Goal: Task Accomplishment & Management: Manage account settings

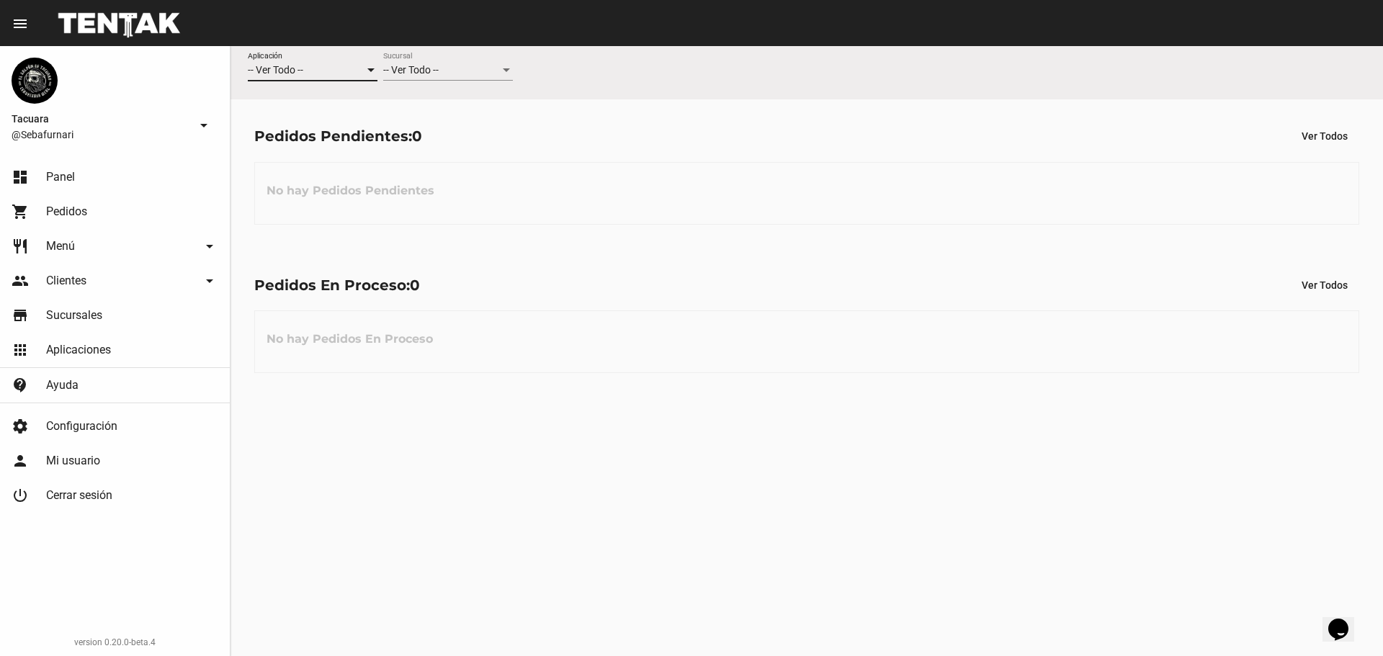
click at [305, 68] on div "-- Ver Todo --" at bounding box center [306, 71] width 117 height 12
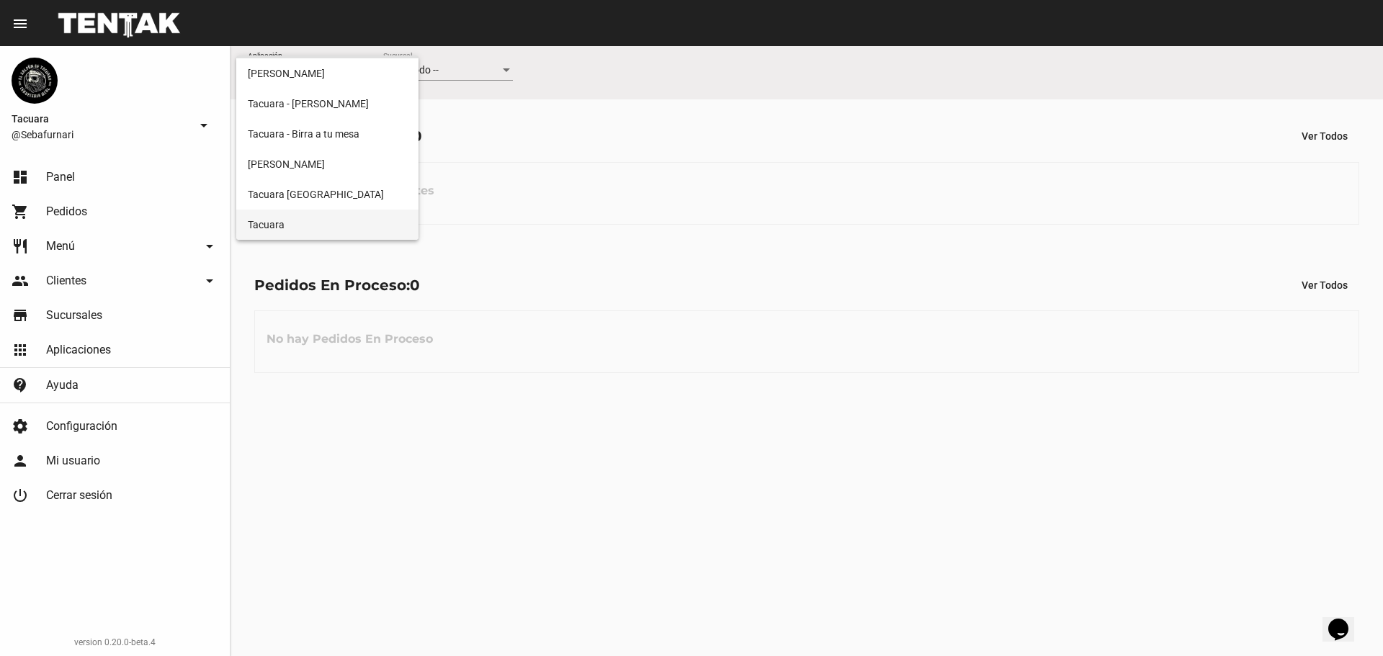
click at [295, 219] on span "Tacuara" at bounding box center [327, 225] width 159 height 30
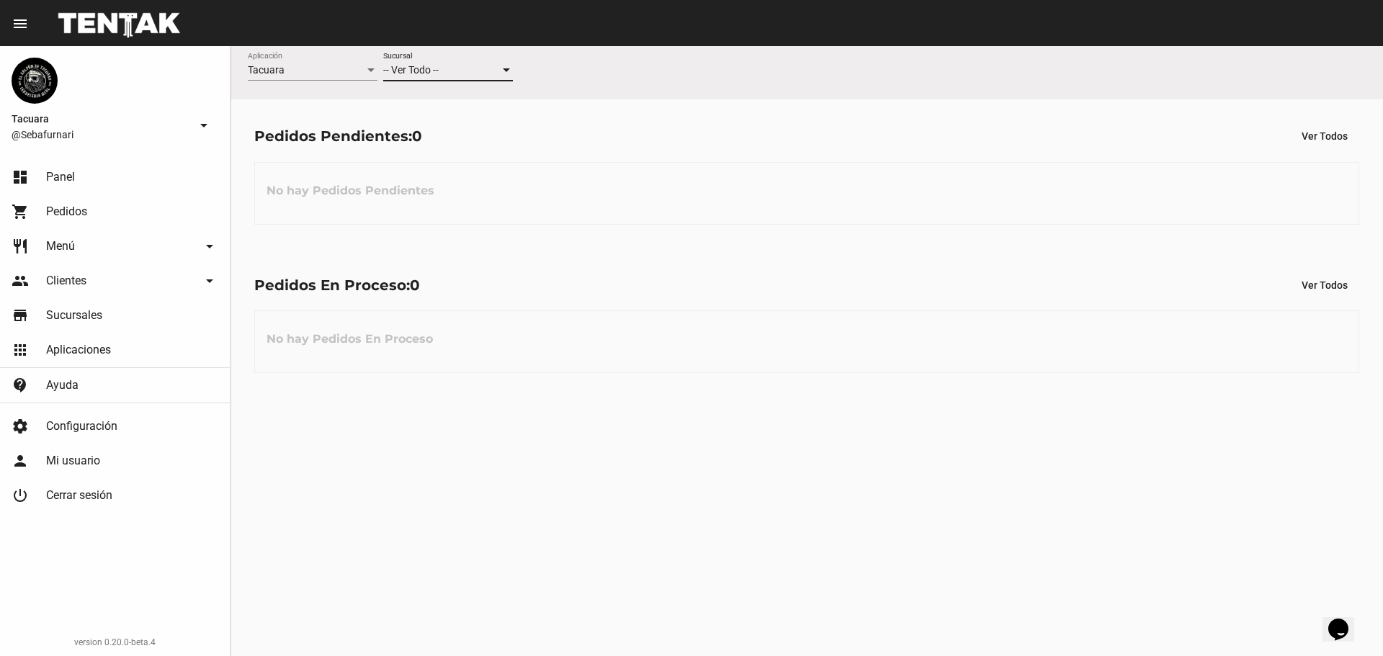
click at [424, 74] on span "-- Ver Todo --" at bounding box center [410, 70] width 55 height 12
click at [417, 195] on span "San [PERSON_NAME]" at bounding box center [448, 192] width 130 height 30
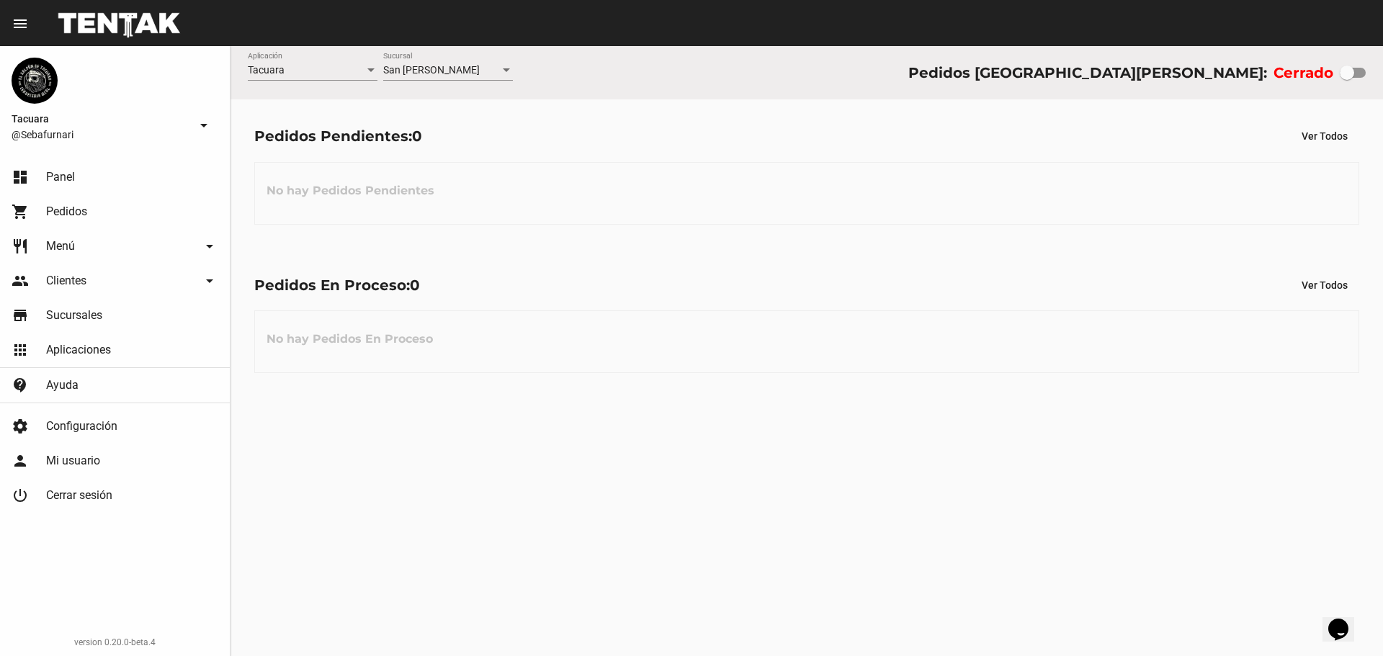
click at [129, 243] on link "restaurant Menú arrow_drop_down" at bounding box center [115, 246] width 230 height 35
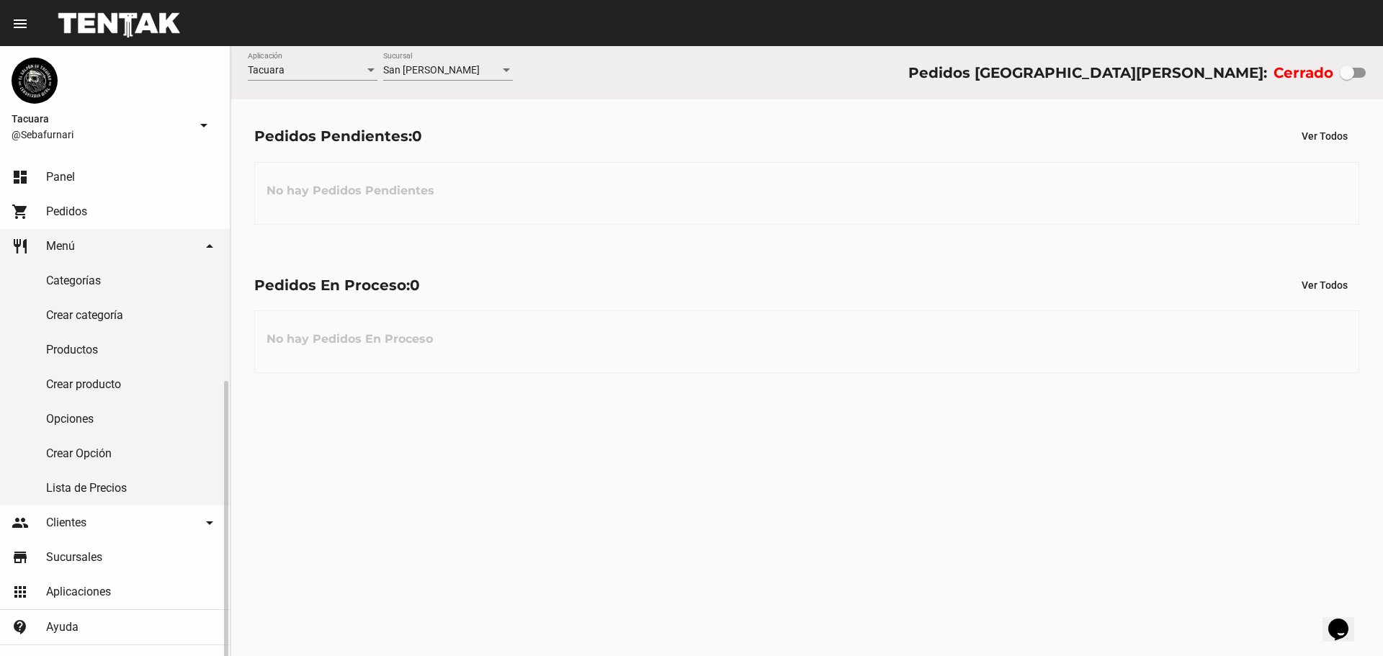
scroll to position [126, 0]
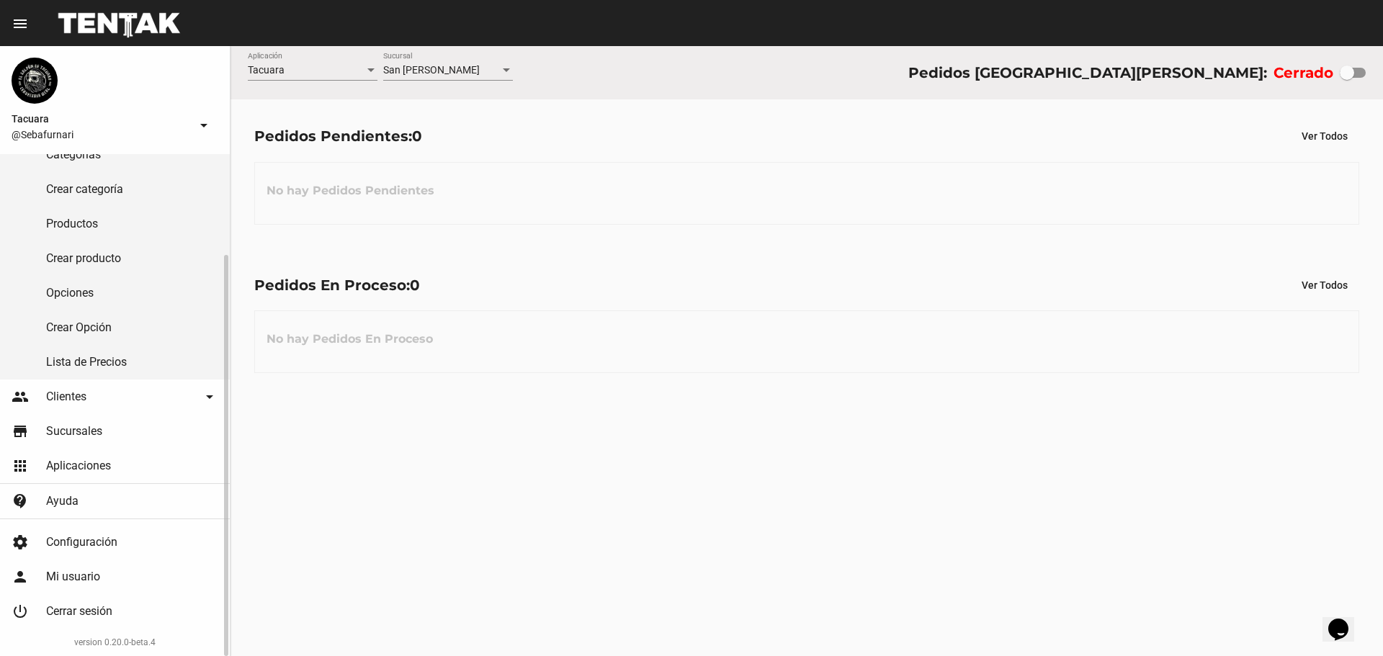
click at [68, 361] on link "Lista de Precios" at bounding box center [115, 362] width 230 height 35
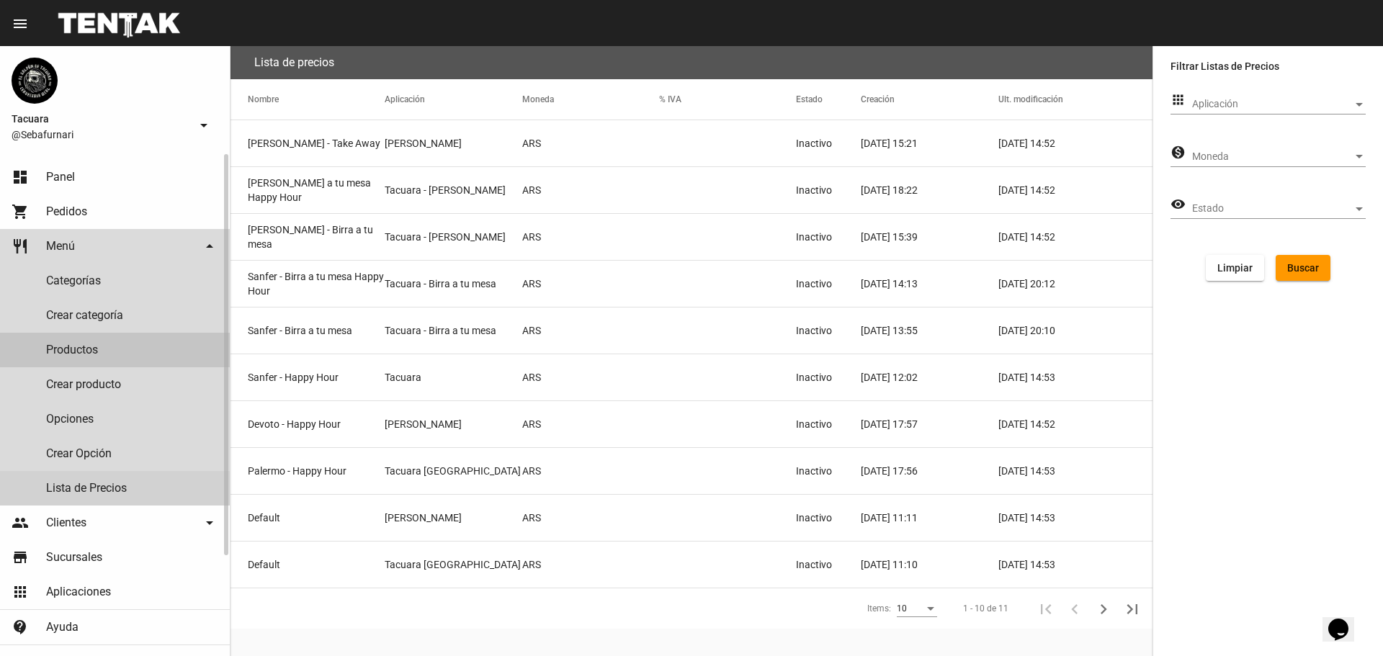
click at [76, 347] on link "Productos" at bounding box center [115, 350] width 230 height 35
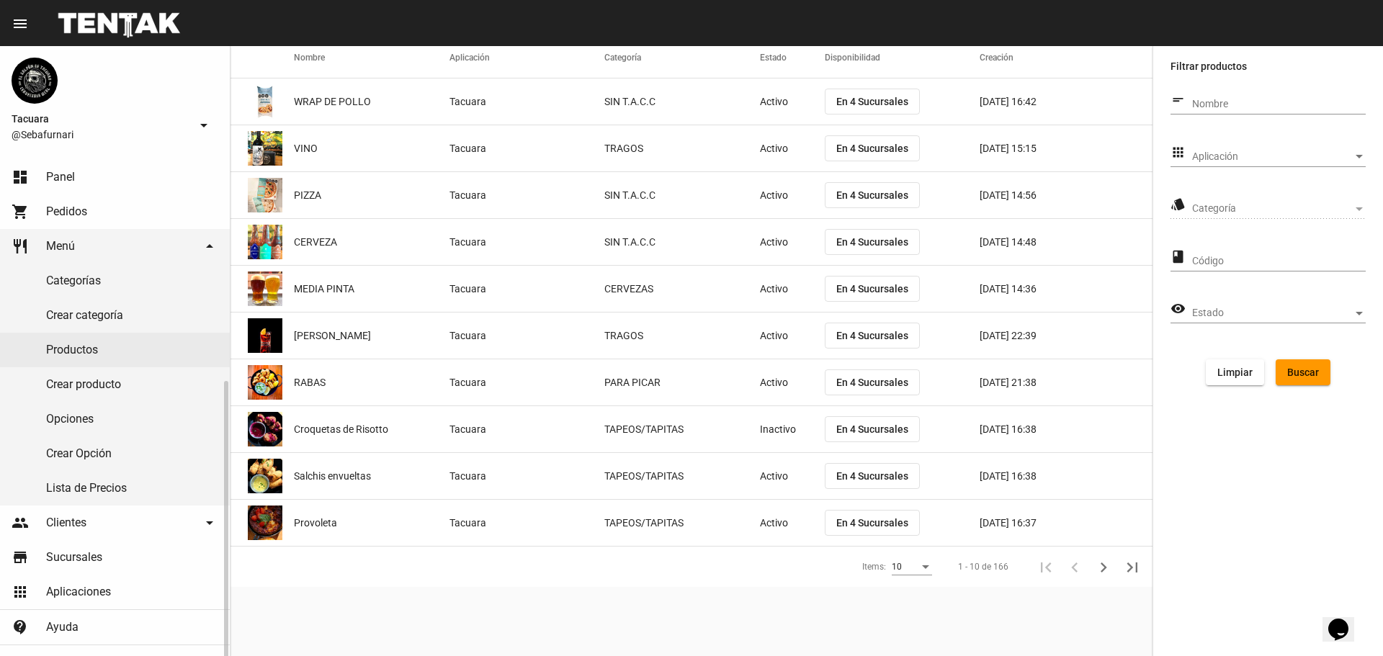
scroll to position [126, 0]
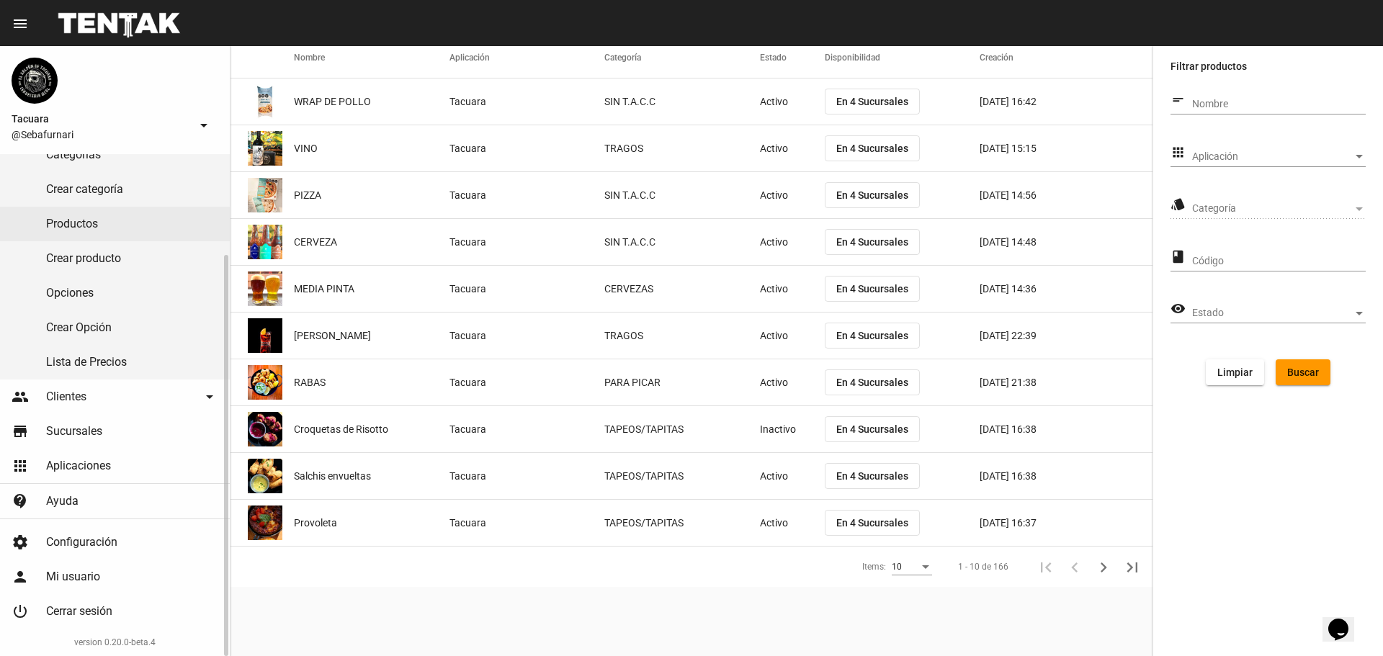
click at [91, 545] on span "Configuración" at bounding box center [81, 542] width 71 height 14
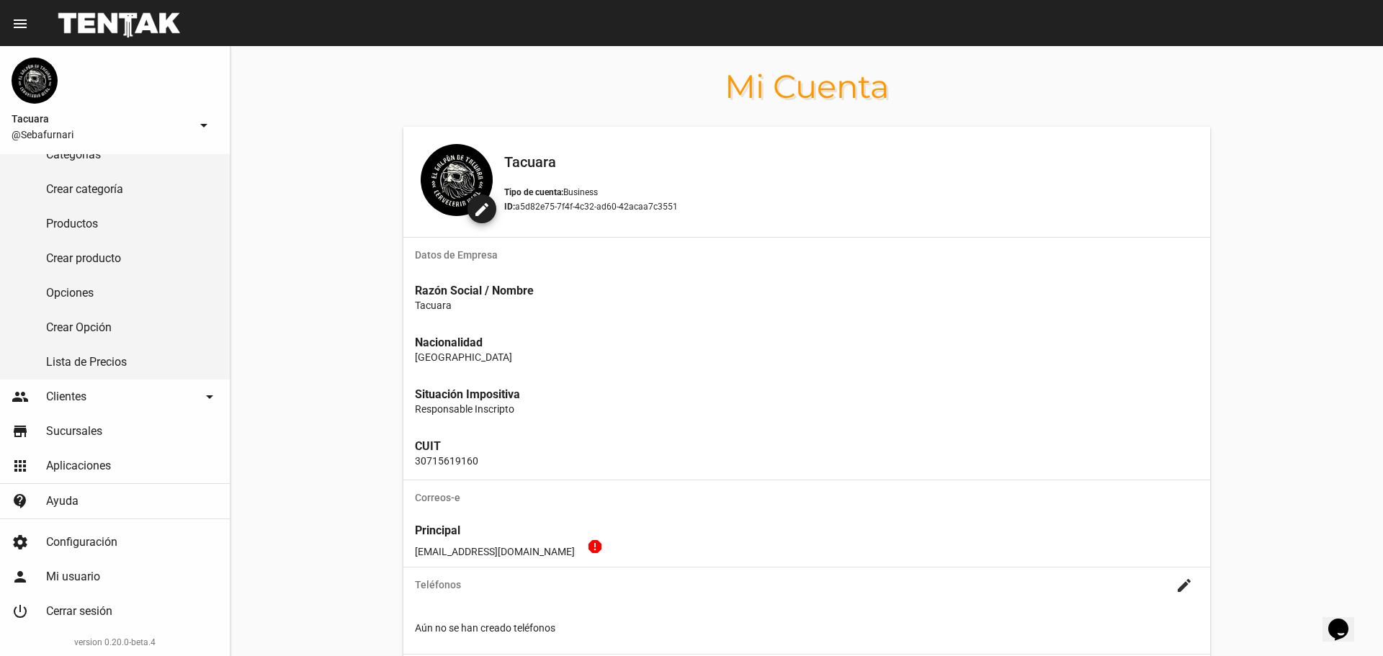
click at [12, 35] on button "menu" at bounding box center [20, 23] width 29 height 29
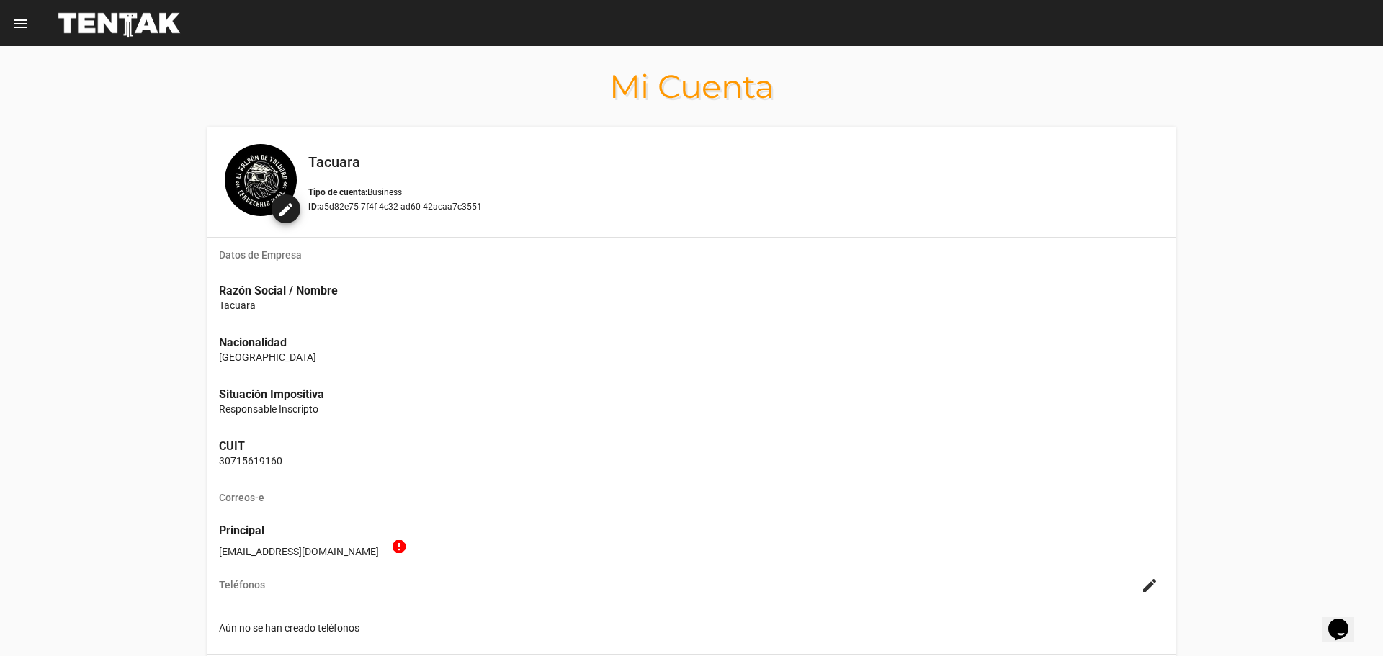
click at [12, 35] on button "menu" at bounding box center [20, 23] width 29 height 29
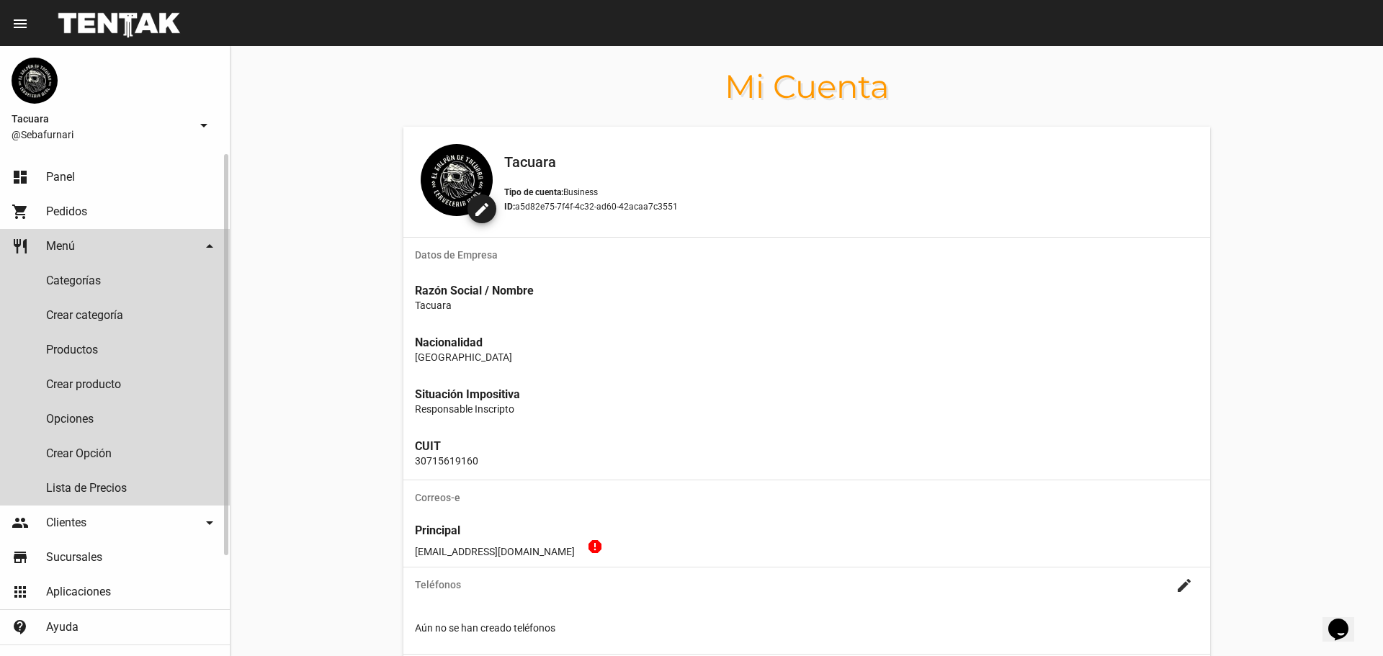
click at [118, 332] on link "Crear categoría" at bounding box center [115, 315] width 230 height 35
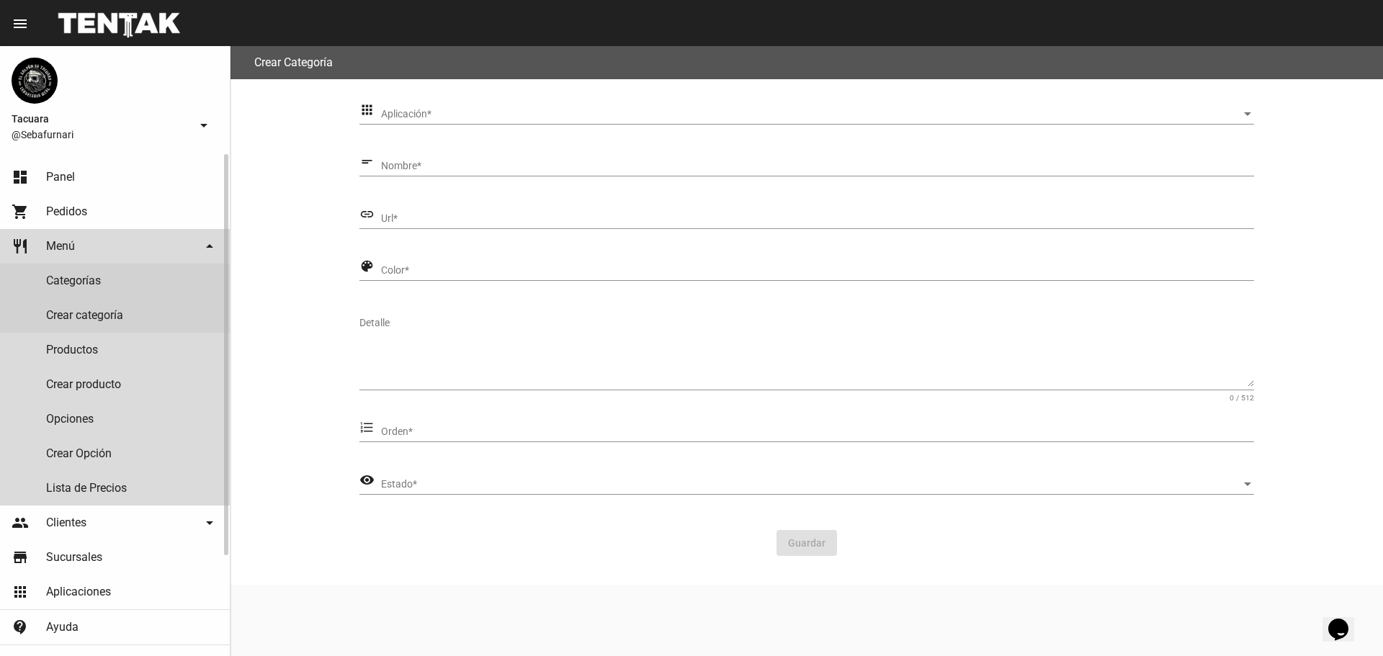
click at [109, 347] on link "Productos" at bounding box center [115, 350] width 230 height 35
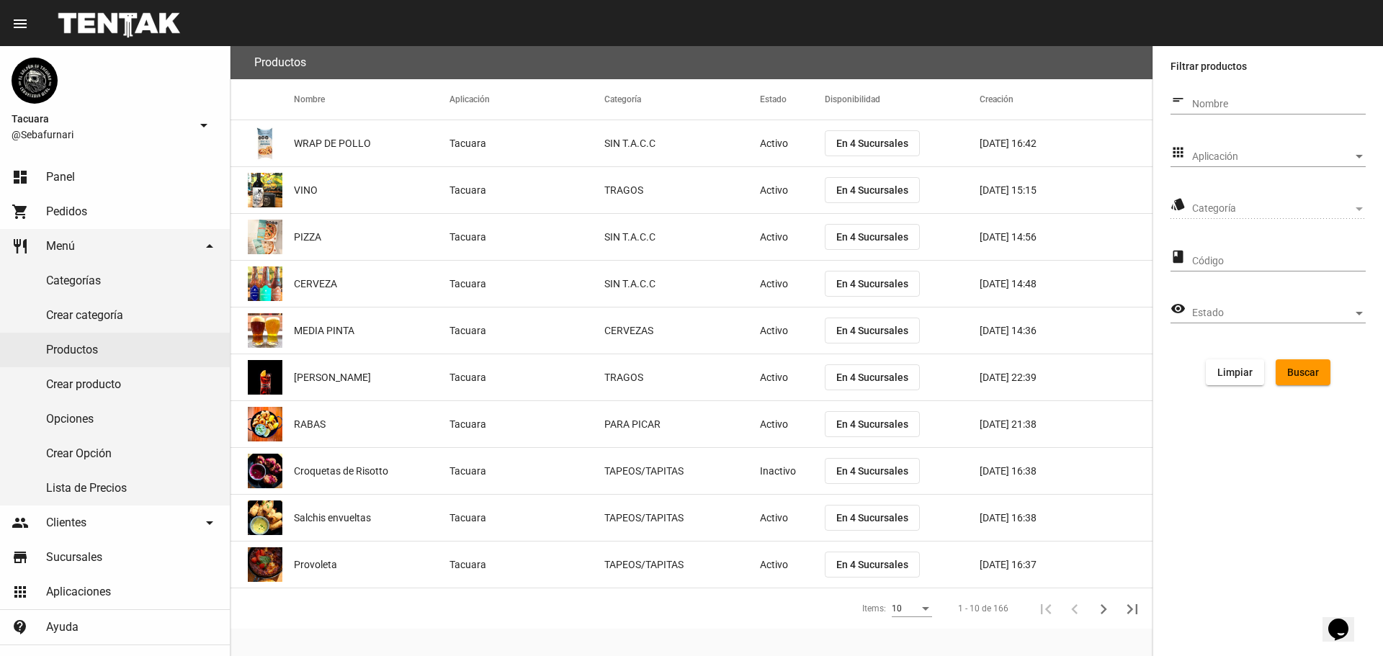
click at [1192, 99] on div "short_text Nombre" at bounding box center [1268, 100] width 195 height 28
click at [1213, 151] on span "Aplicación" at bounding box center [1272, 157] width 161 height 12
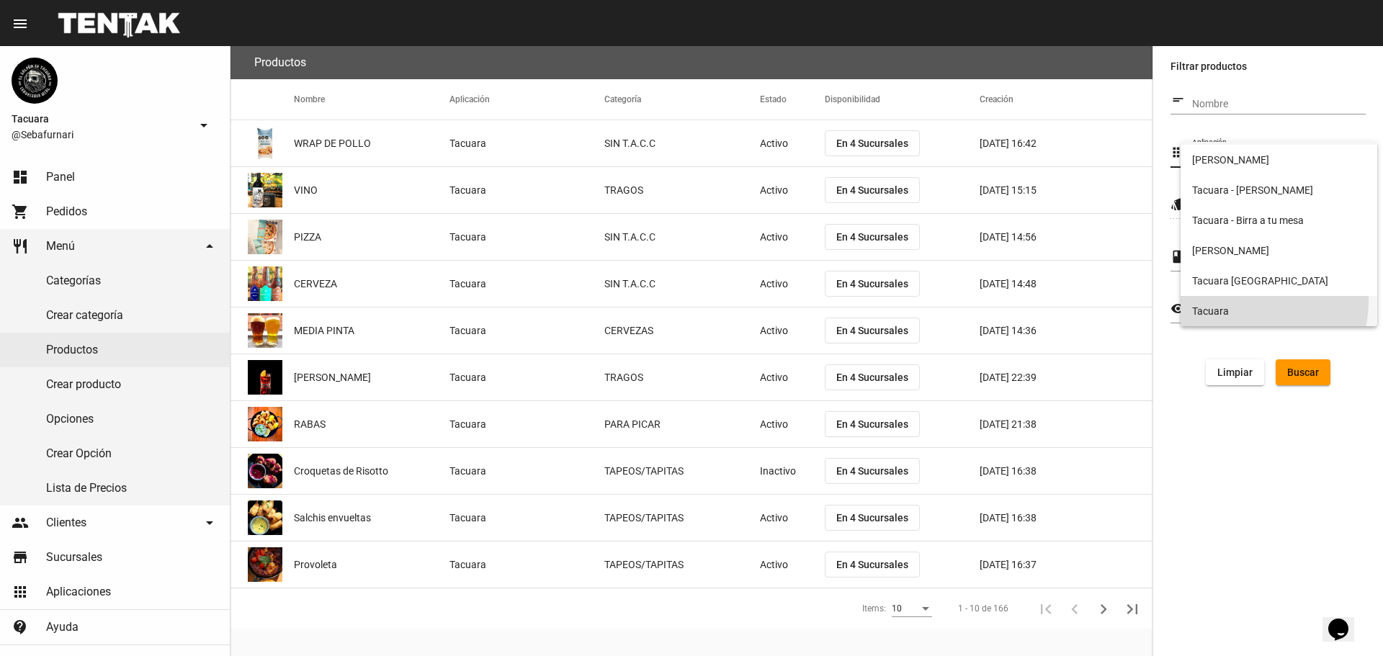
click at [1243, 301] on span "Tacuara" at bounding box center [1279, 311] width 174 height 30
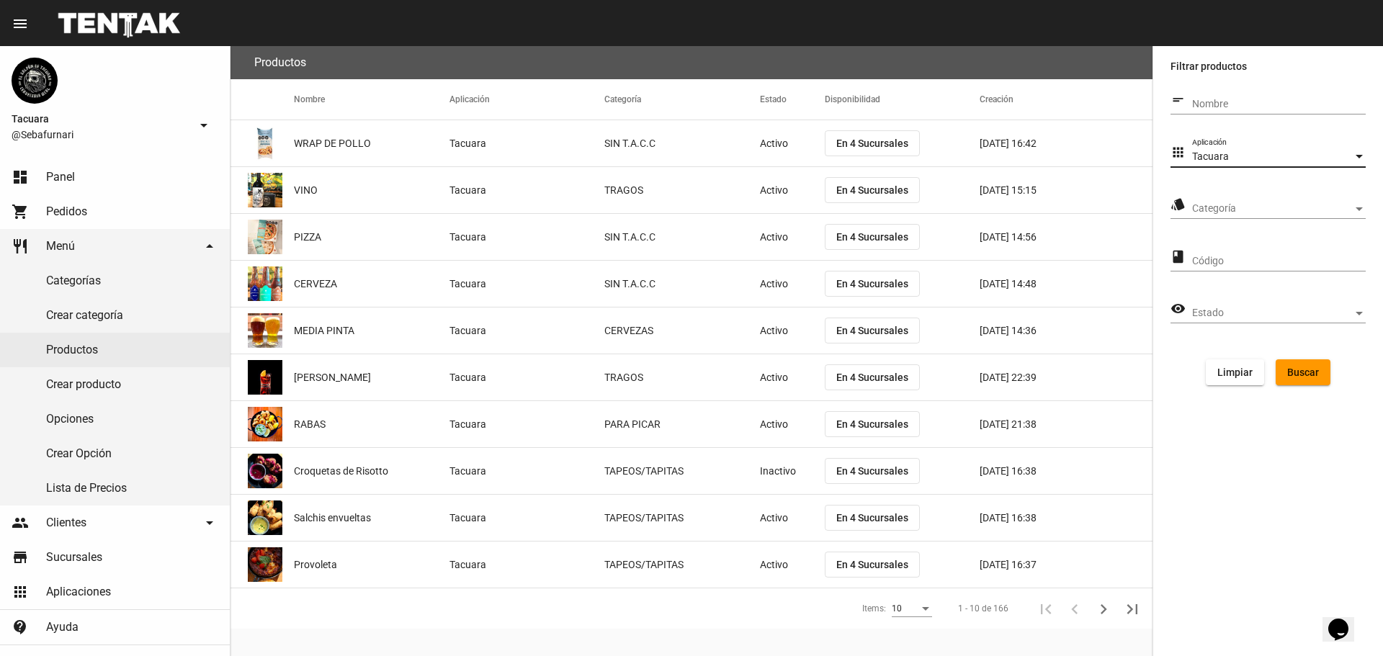
click at [1222, 200] on div "Categoría Categoría" at bounding box center [1279, 205] width 174 height 28
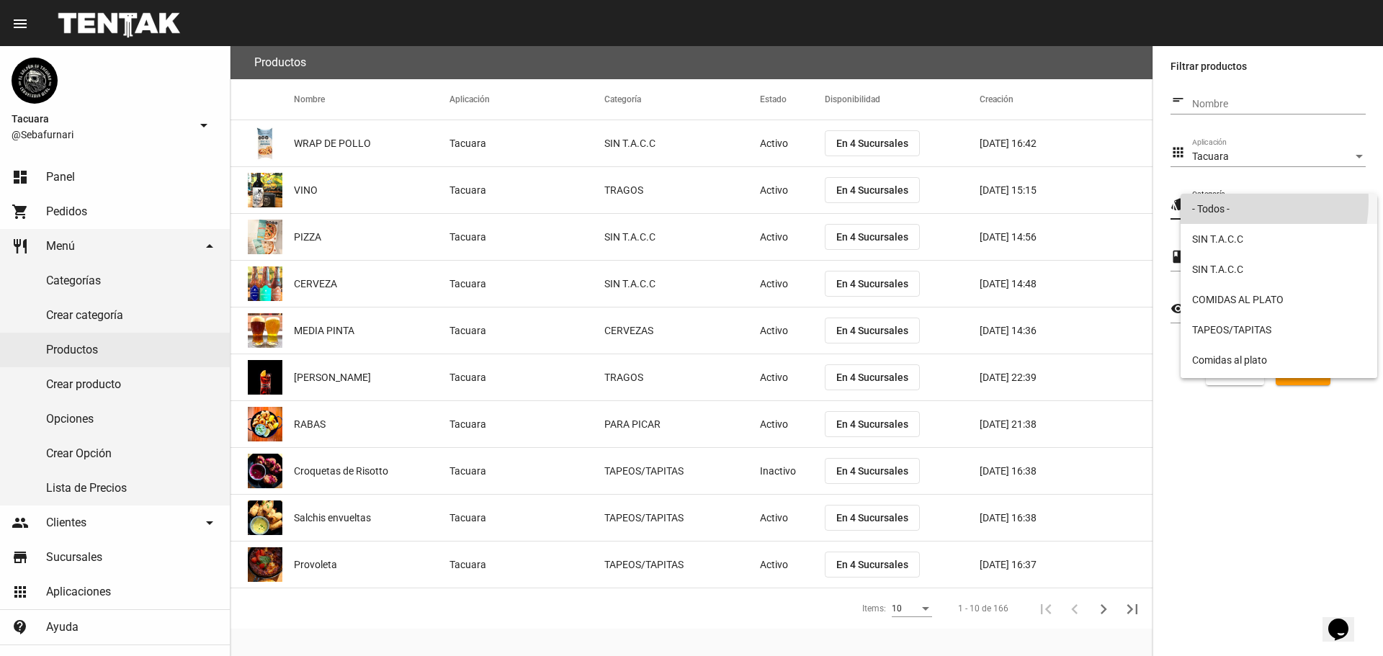
click at [1222, 201] on span "- Todos -" at bounding box center [1279, 209] width 174 height 30
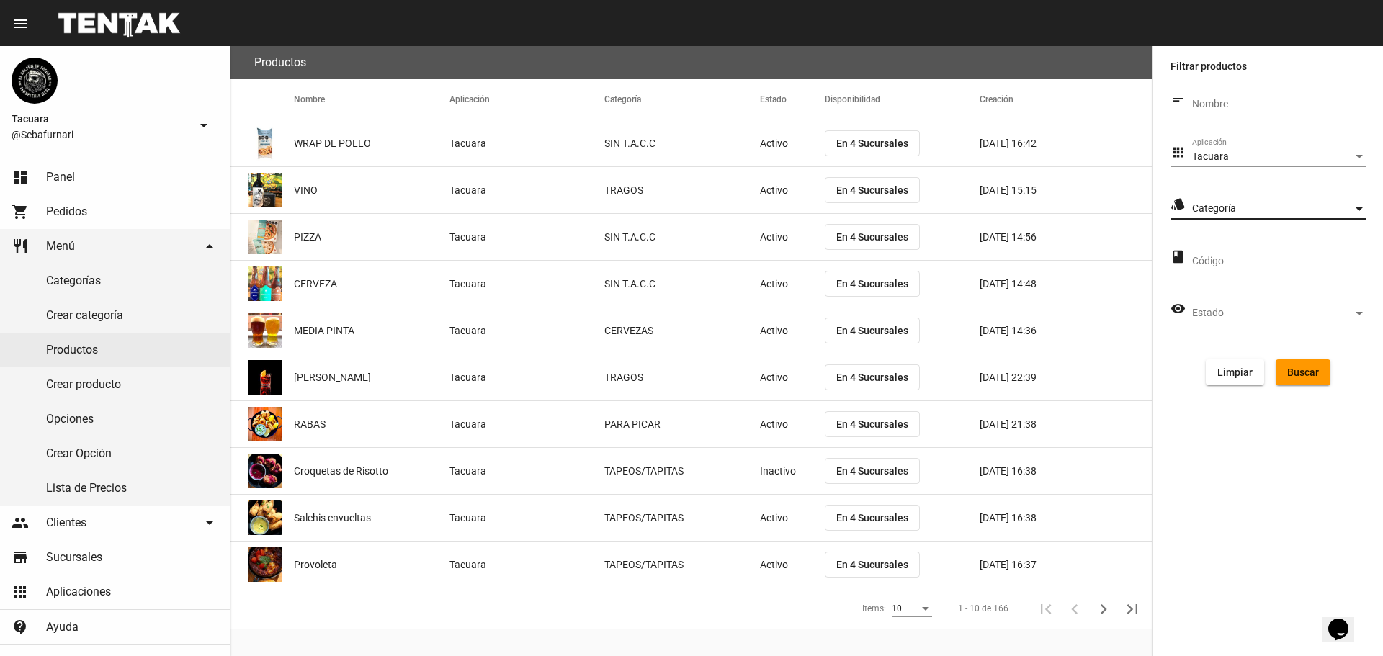
click at [1251, 254] on div "Código" at bounding box center [1279, 258] width 174 height 28
click at [1232, 316] on span "Estado" at bounding box center [1272, 314] width 161 height 12
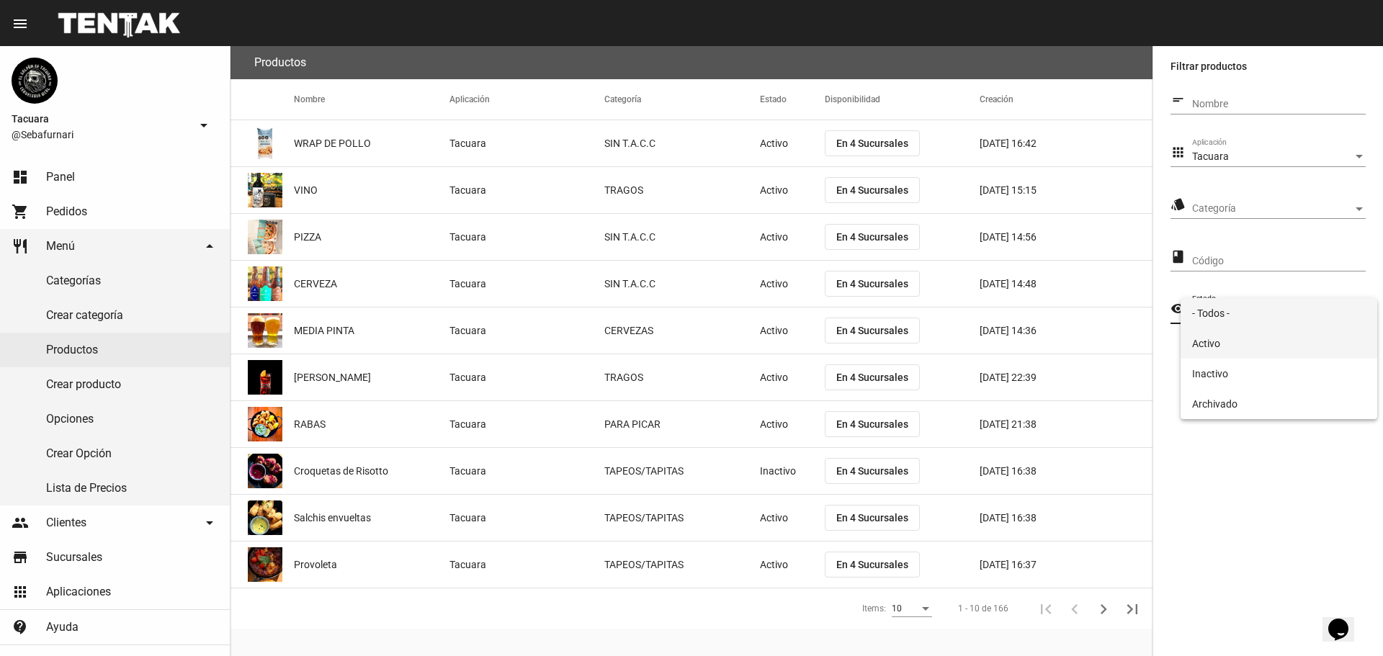
click at [1231, 336] on span "Activo" at bounding box center [1279, 344] width 174 height 30
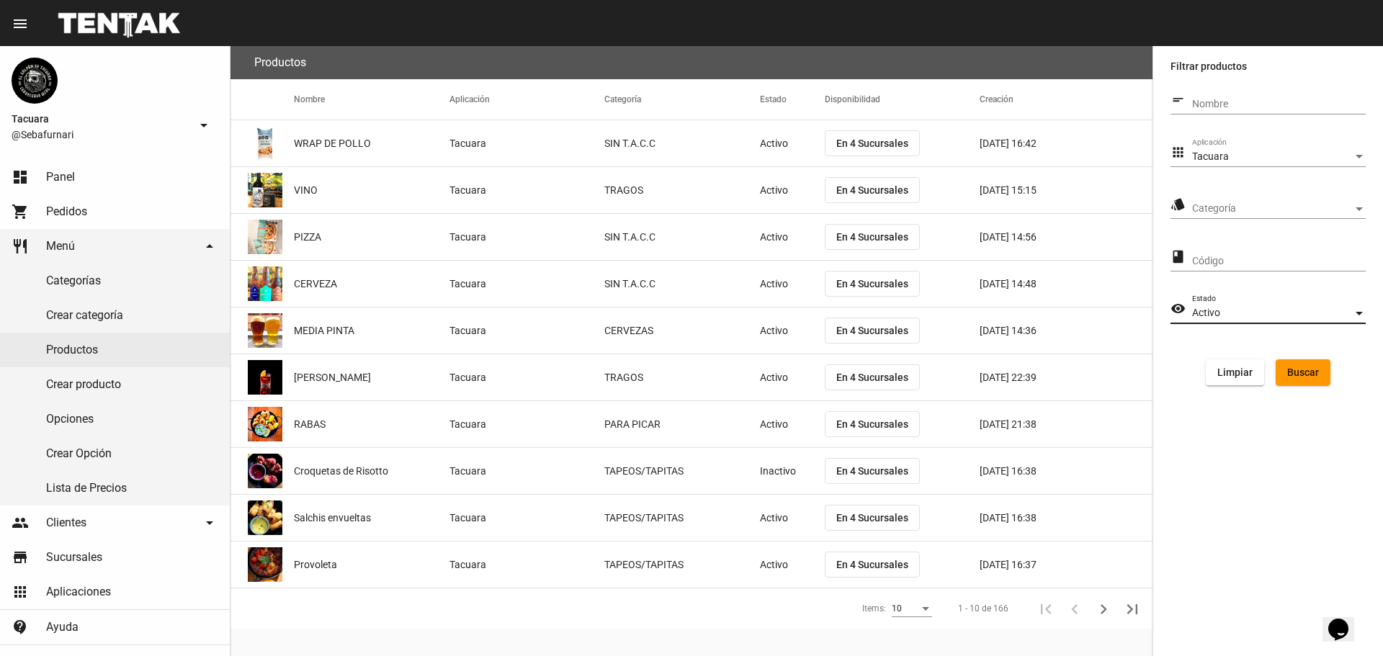
click at [1303, 360] on button "Buscar" at bounding box center [1303, 373] width 55 height 26
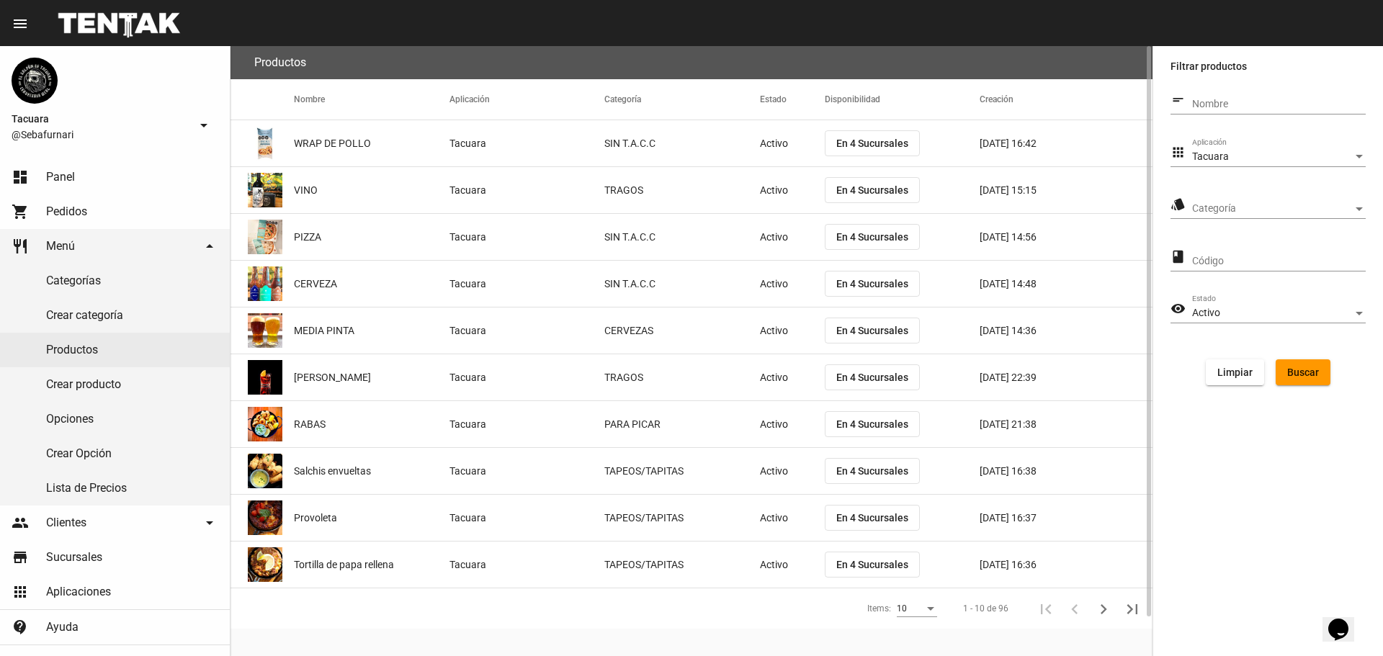
click at [585, 137] on mat-cell "Tacuara" at bounding box center [528, 143] width 156 height 46
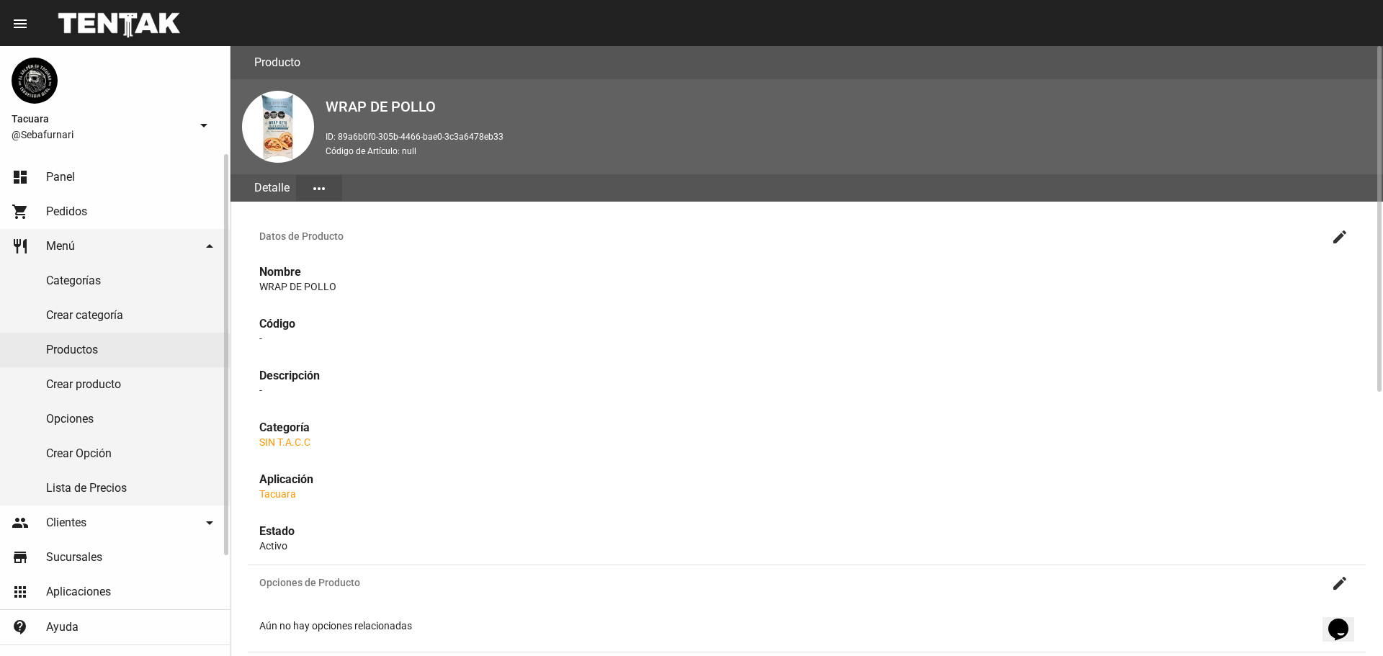
click at [86, 185] on link "dashboard Panel" at bounding box center [115, 177] width 230 height 35
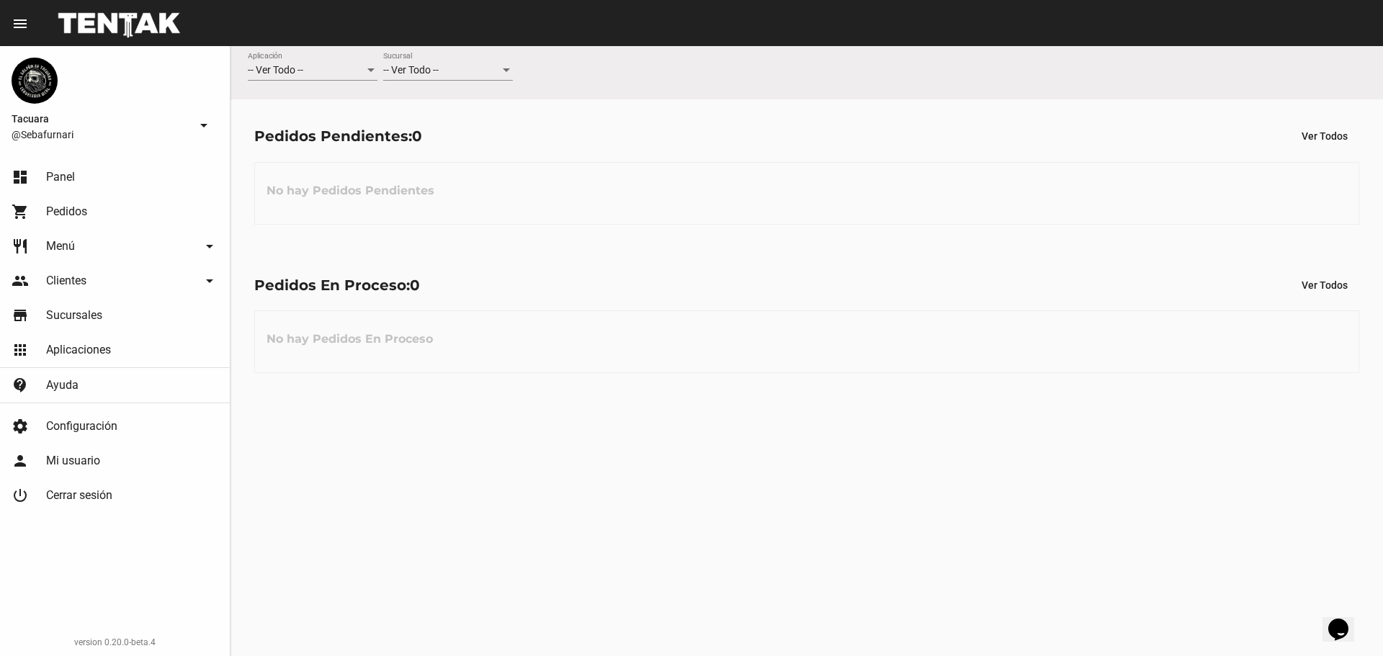
click at [209, 130] on mat-icon "arrow_drop_down" at bounding box center [203, 125] width 17 height 17
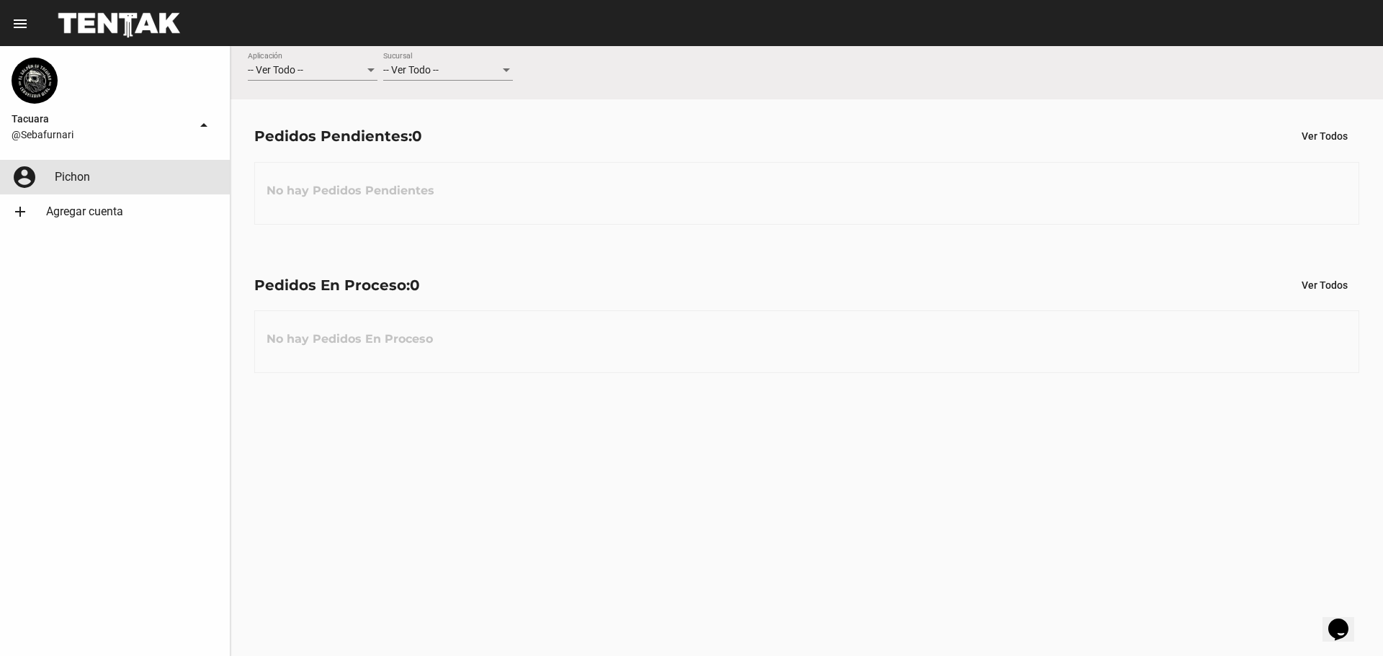
click at [80, 175] on span "Pichon" at bounding box center [72, 177] width 35 height 14
click at [179, 177] on link "Tacuara" at bounding box center [115, 177] width 230 height 35
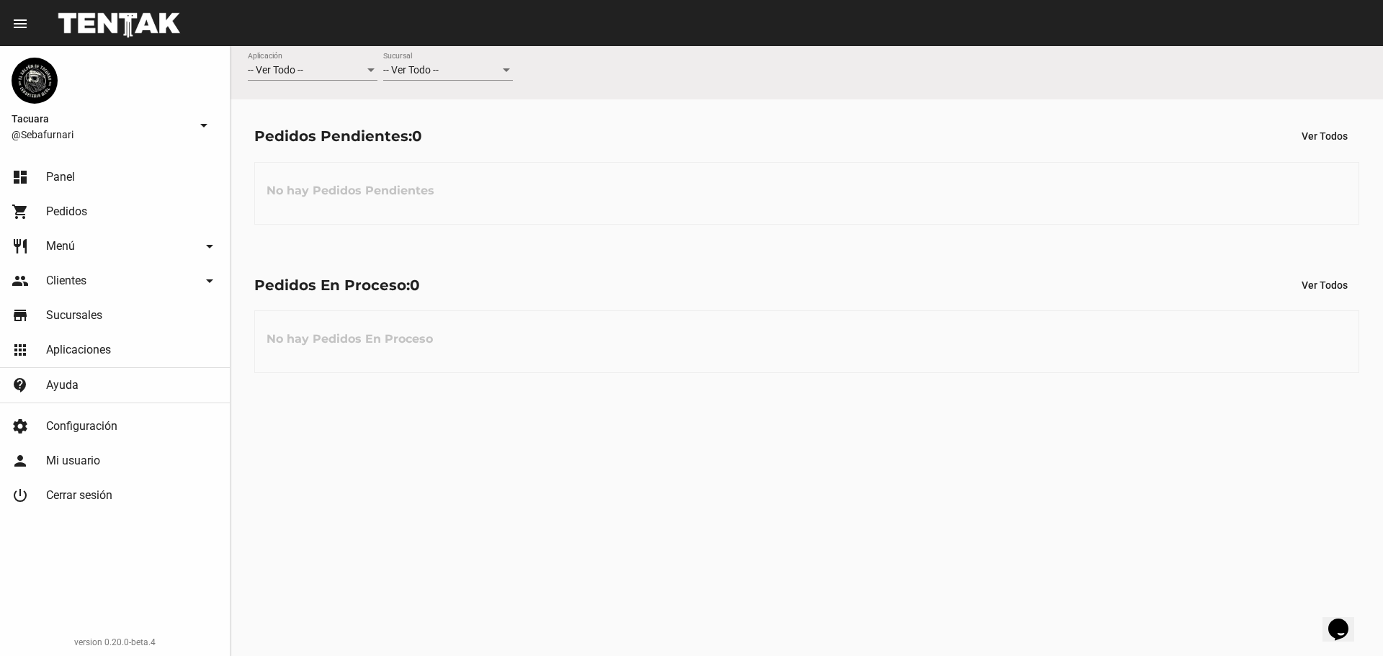
click at [122, 233] on link "restaurant Menú arrow_drop_down" at bounding box center [115, 246] width 230 height 35
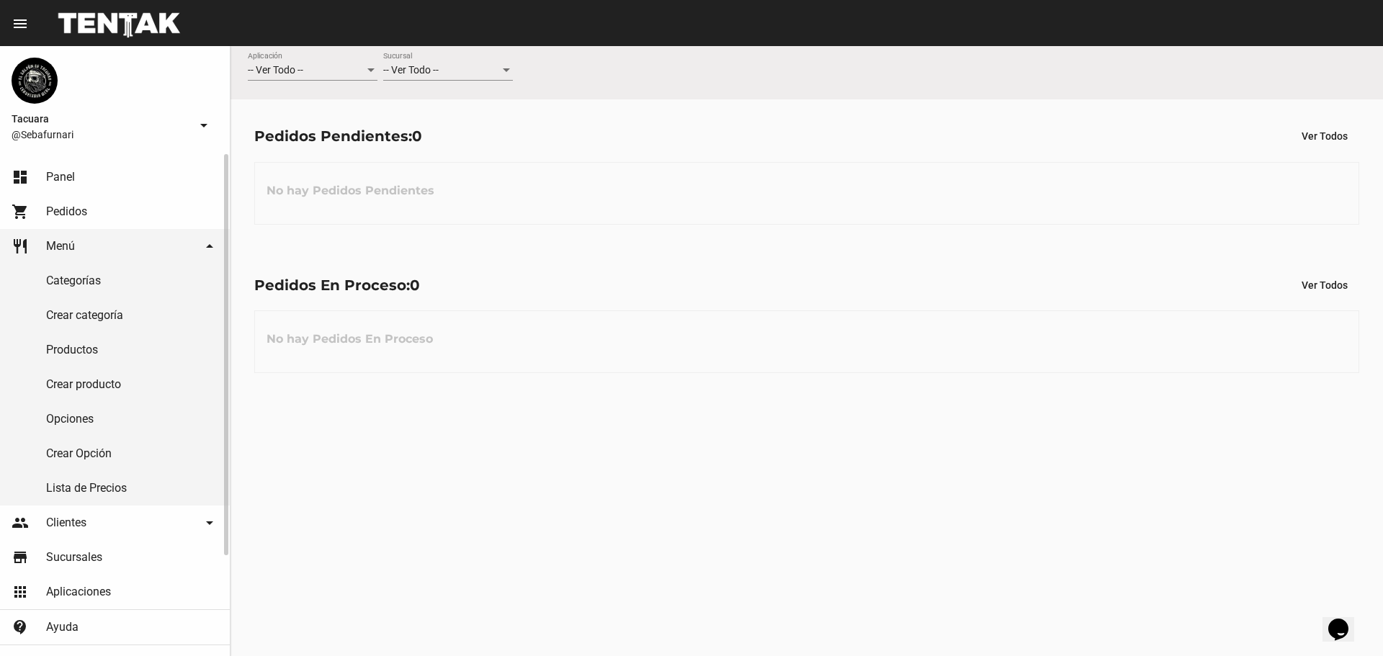
click at [136, 493] on link "Lista de Precios" at bounding box center [115, 488] width 230 height 35
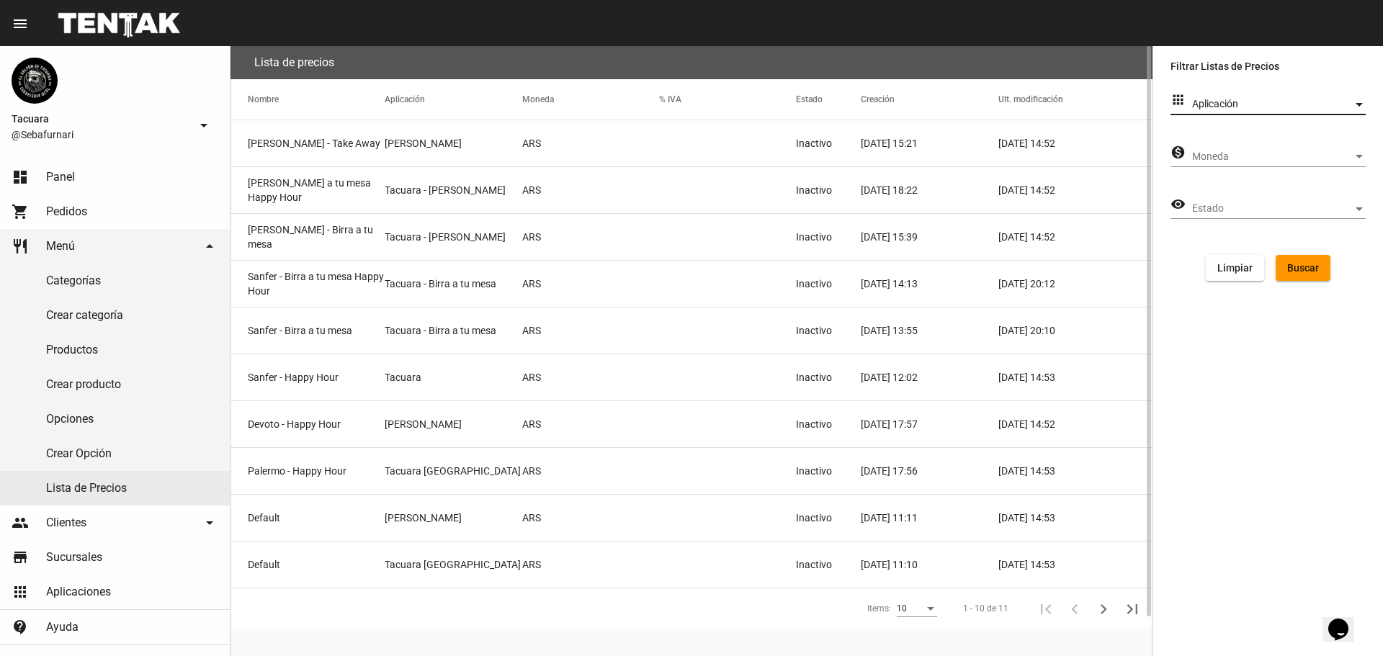
click at [1222, 105] on span "Aplicación" at bounding box center [1272, 105] width 161 height 12
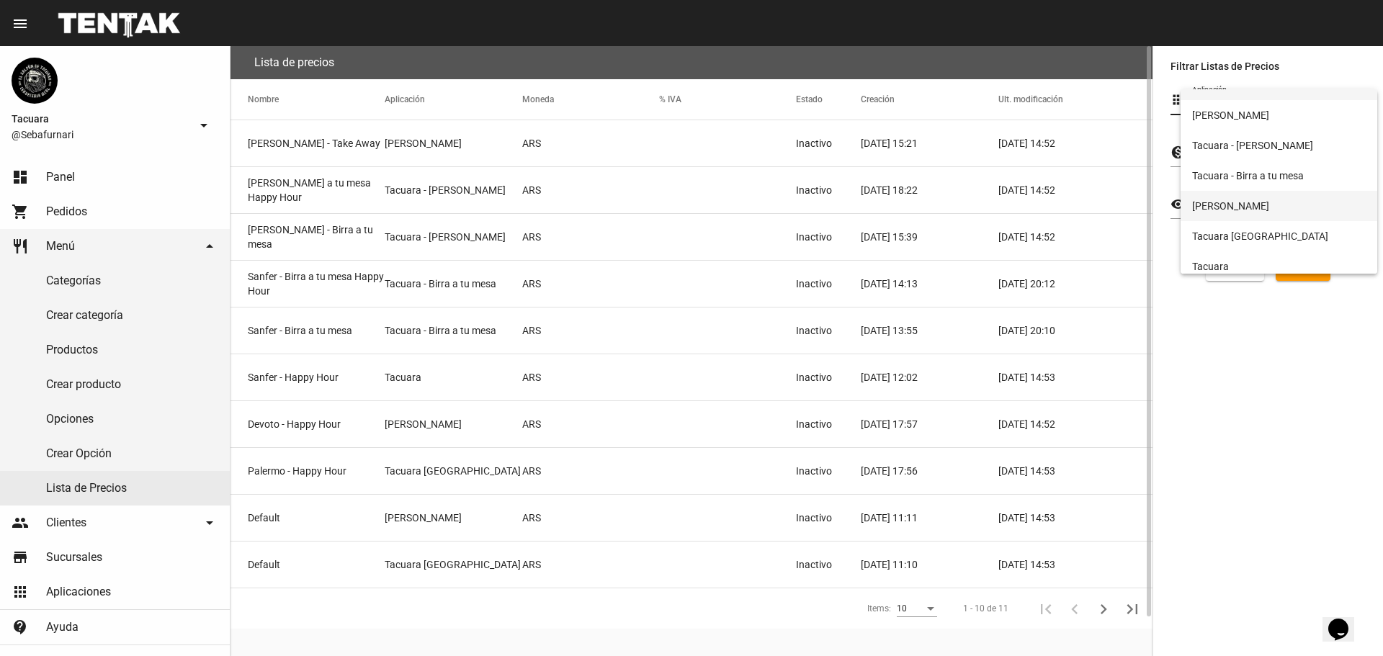
scroll to position [27, 0]
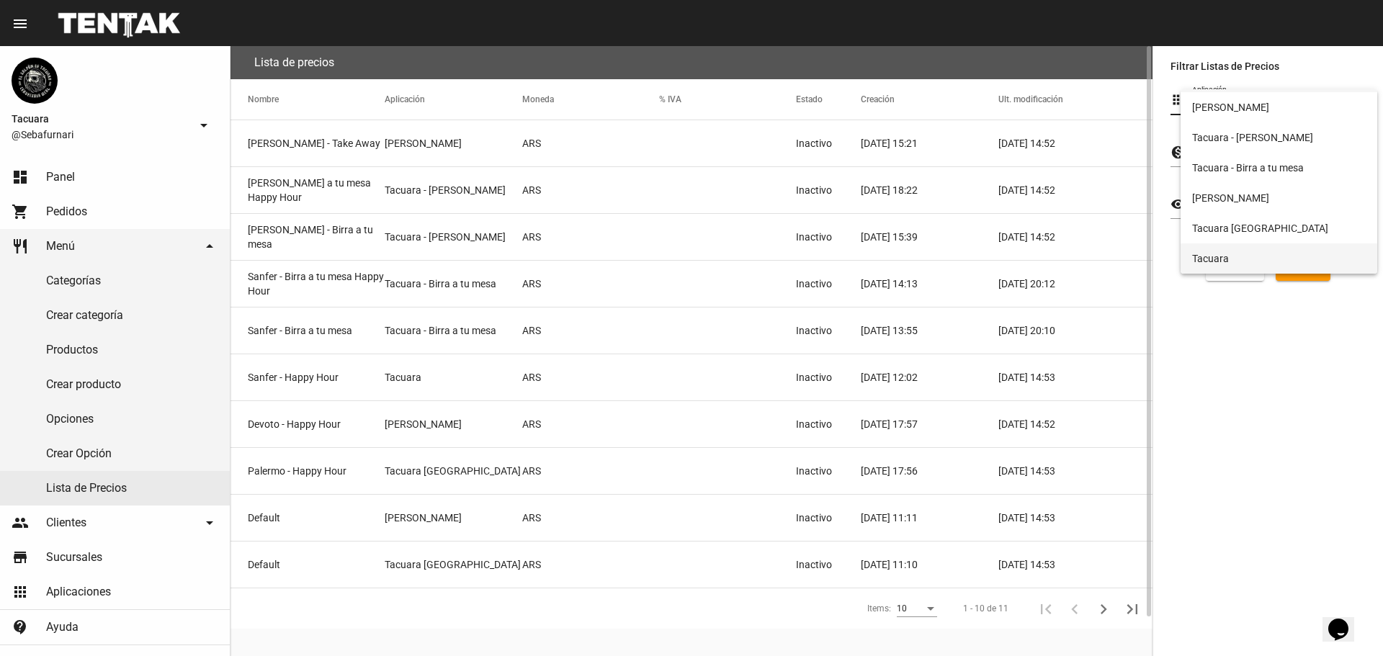
click at [1252, 248] on span "Tacuara" at bounding box center [1279, 259] width 174 height 30
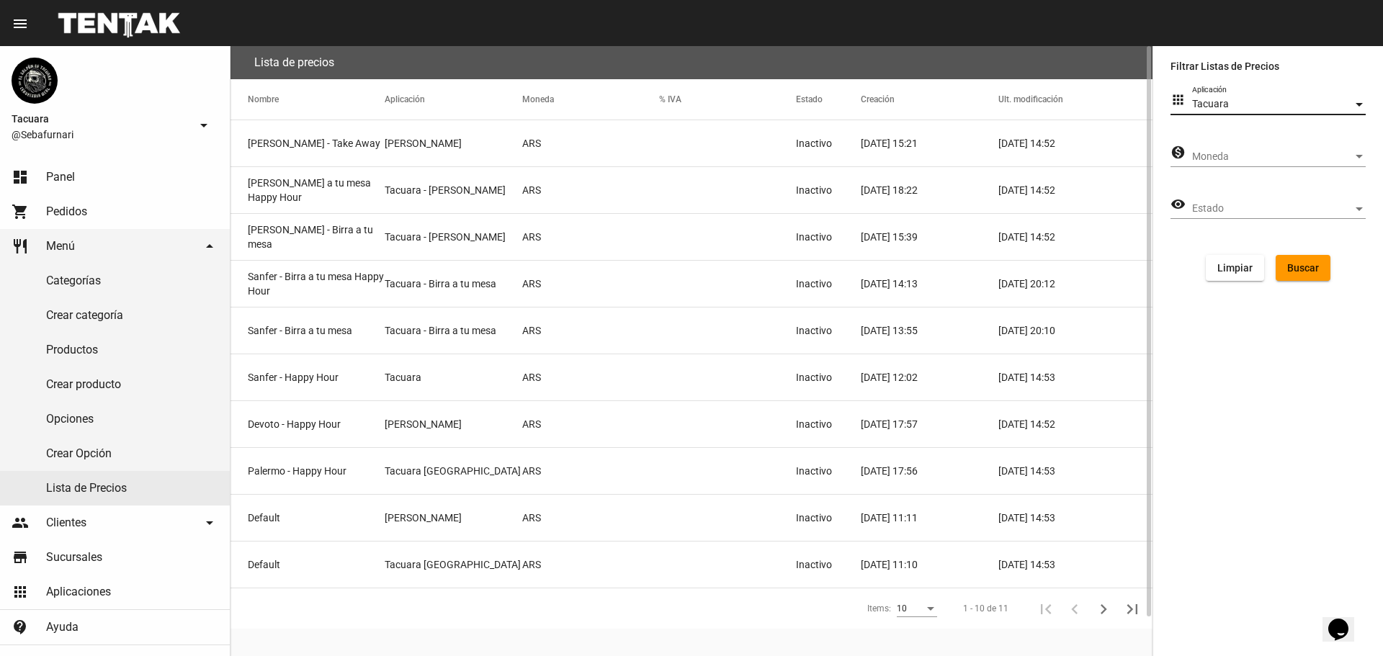
click at [1228, 166] on div "[PERSON_NAME]" at bounding box center [1279, 153] width 174 height 28
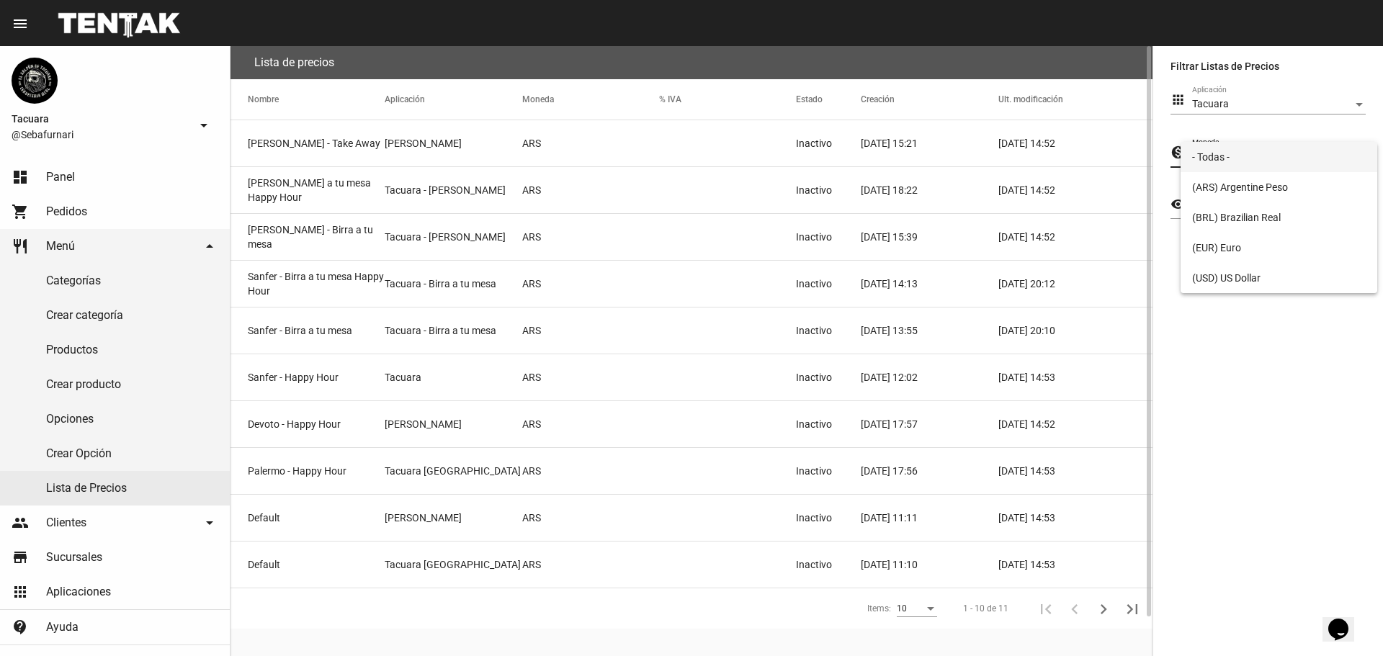
click at [1308, 385] on div at bounding box center [691, 328] width 1383 height 656
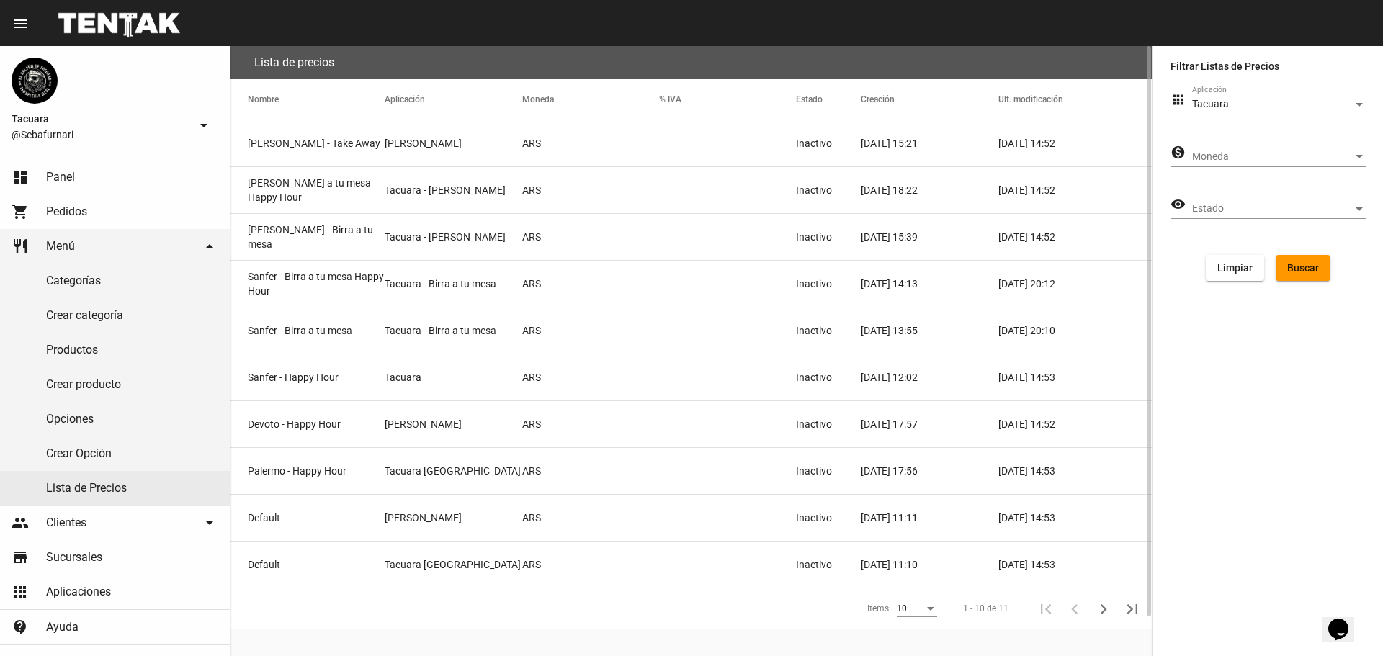
click at [1219, 198] on div "Estado Estado" at bounding box center [1279, 205] width 174 height 28
click at [1269, 237] on span "Activo" at bounding box center [1279, 239] width 174 height 30
click at [1311, 278] on button "Buscar" at bounding box center [1303, 268] width 55 height 26
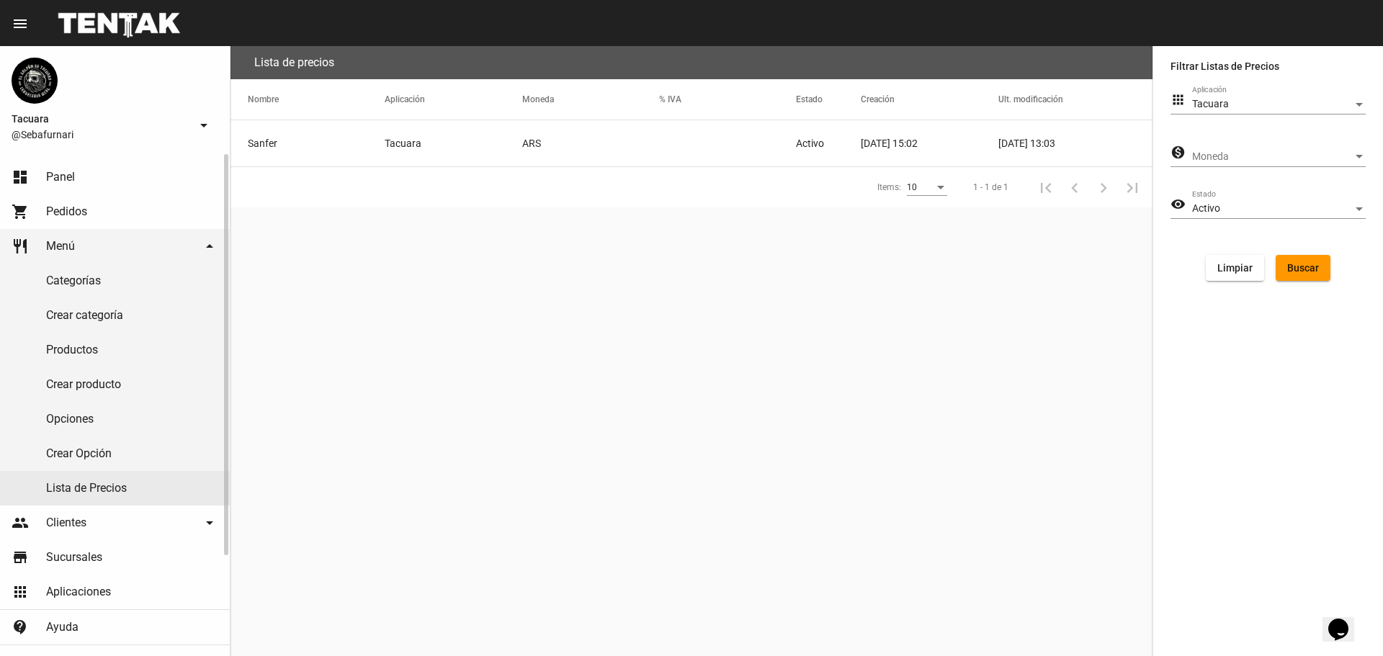
scroll to position [126, 0]
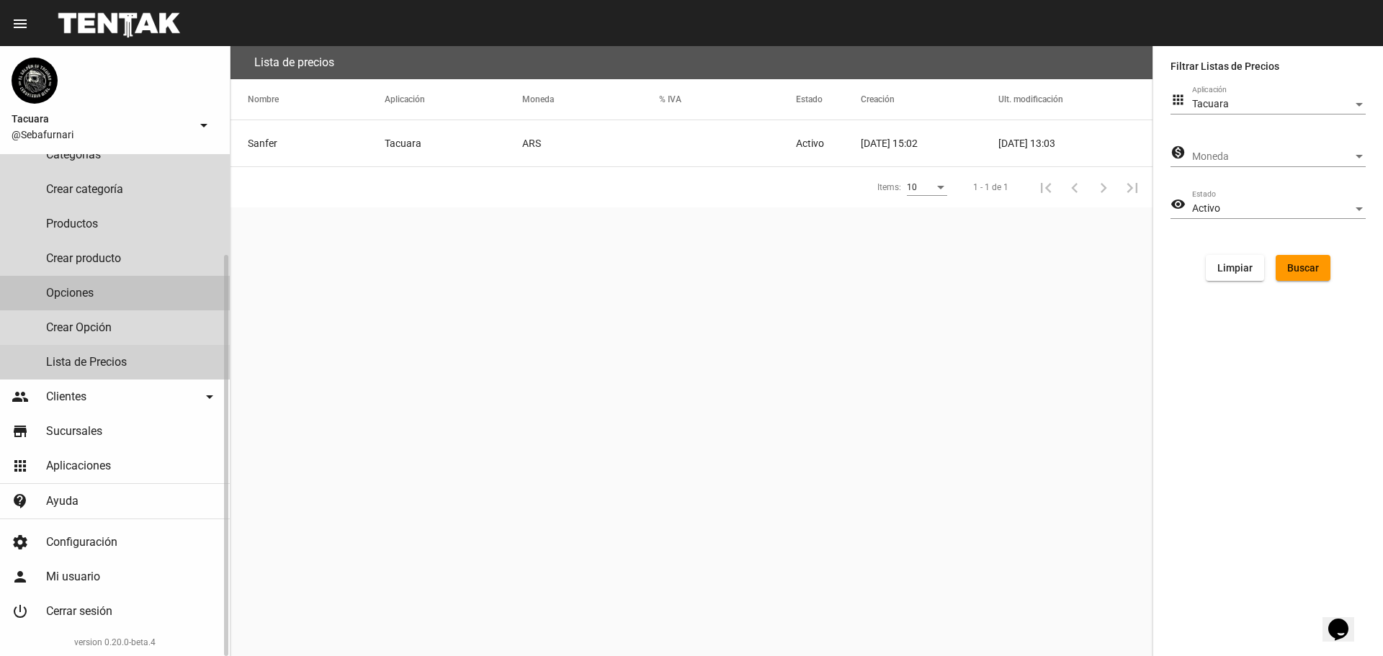
click at [89, 287] on link "Opciones" at bounding box center [115, 293] width 230 height 35
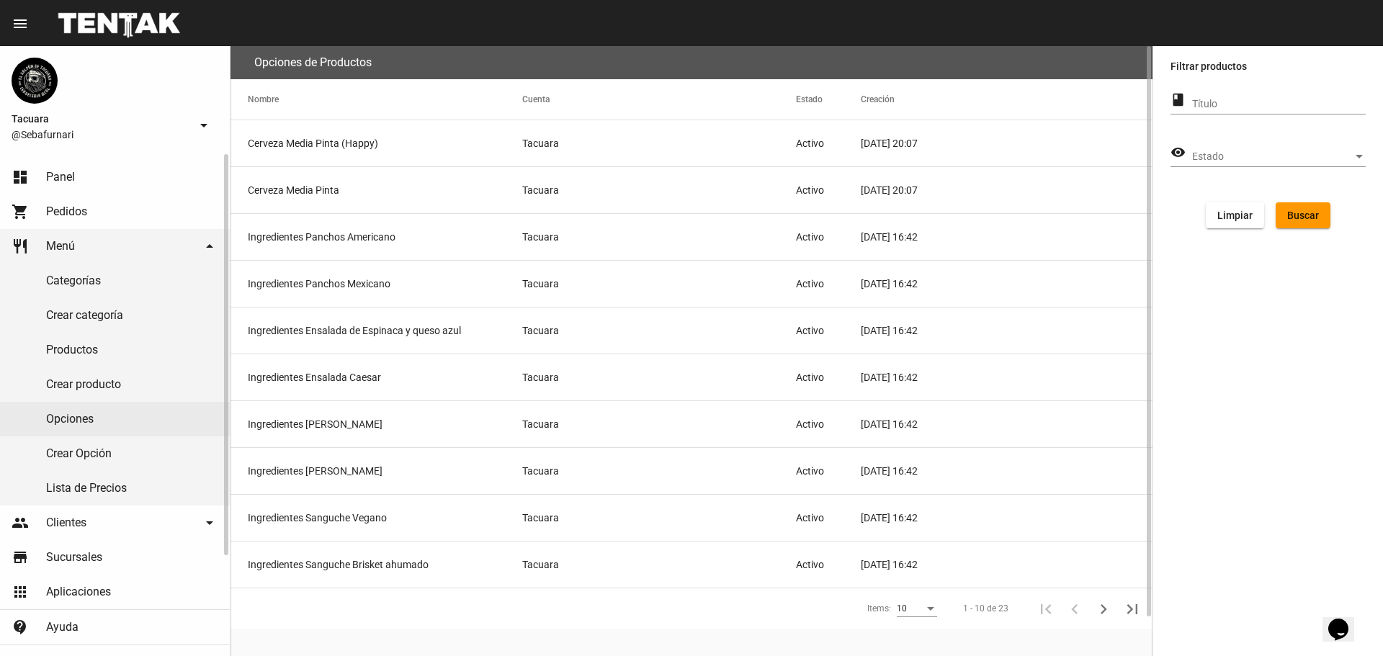
click at [150, 356] on link "Productos" at bounding box center [115, 350] width 230 height 35
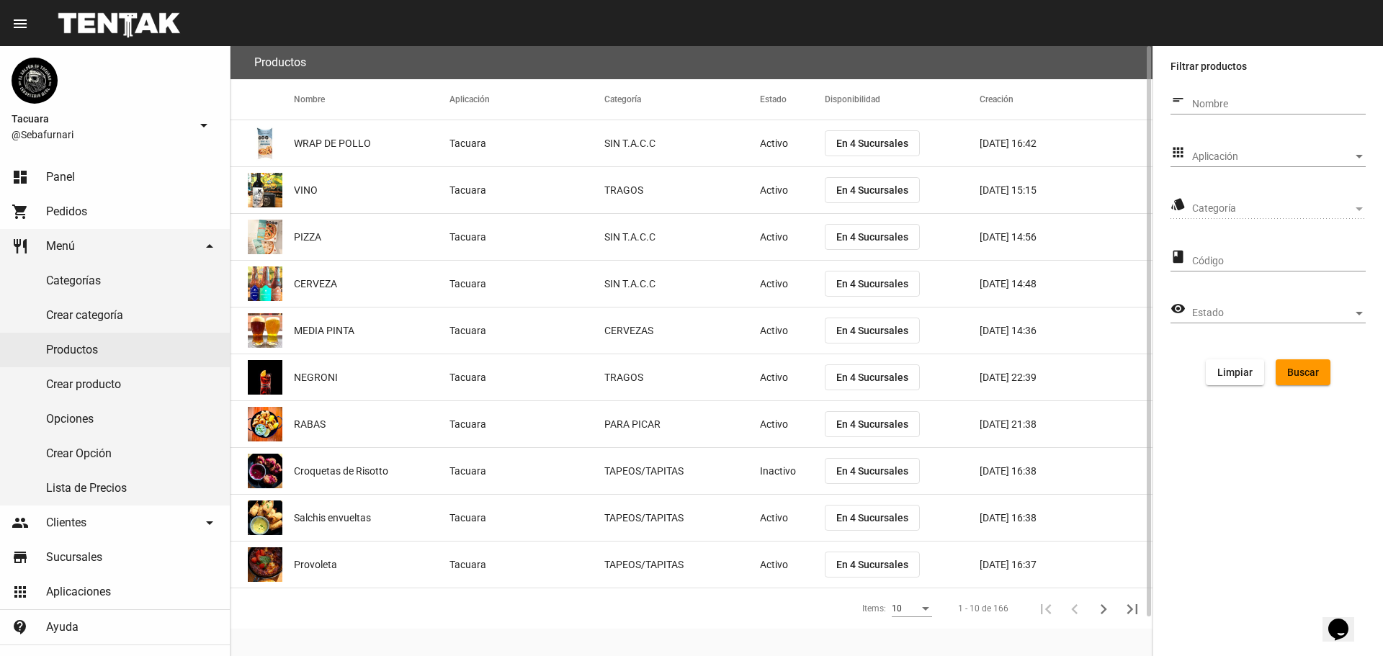
click at [328, 146] on span "WRAP DE POLLO" at bounding box center [332, 143] width 77 height 14
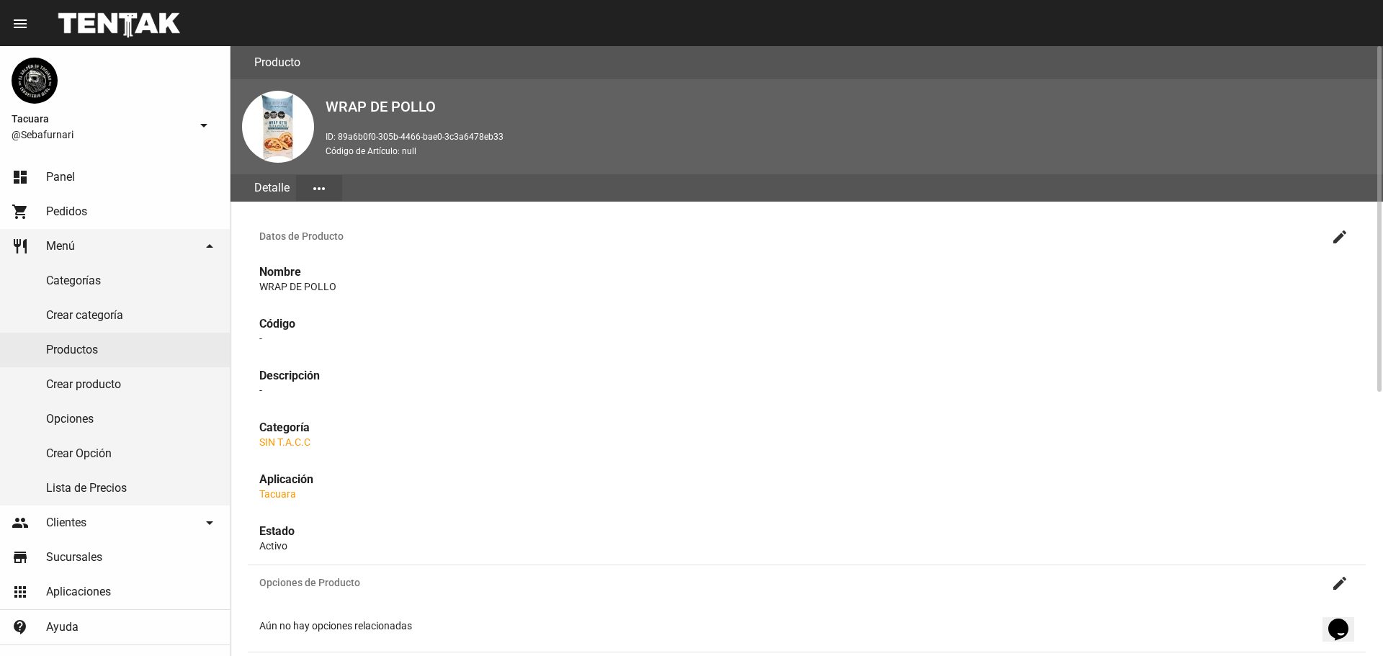
click at [1348, 235] on mat-icon "create" at bounding box center [1339, 236] width 17 height 17
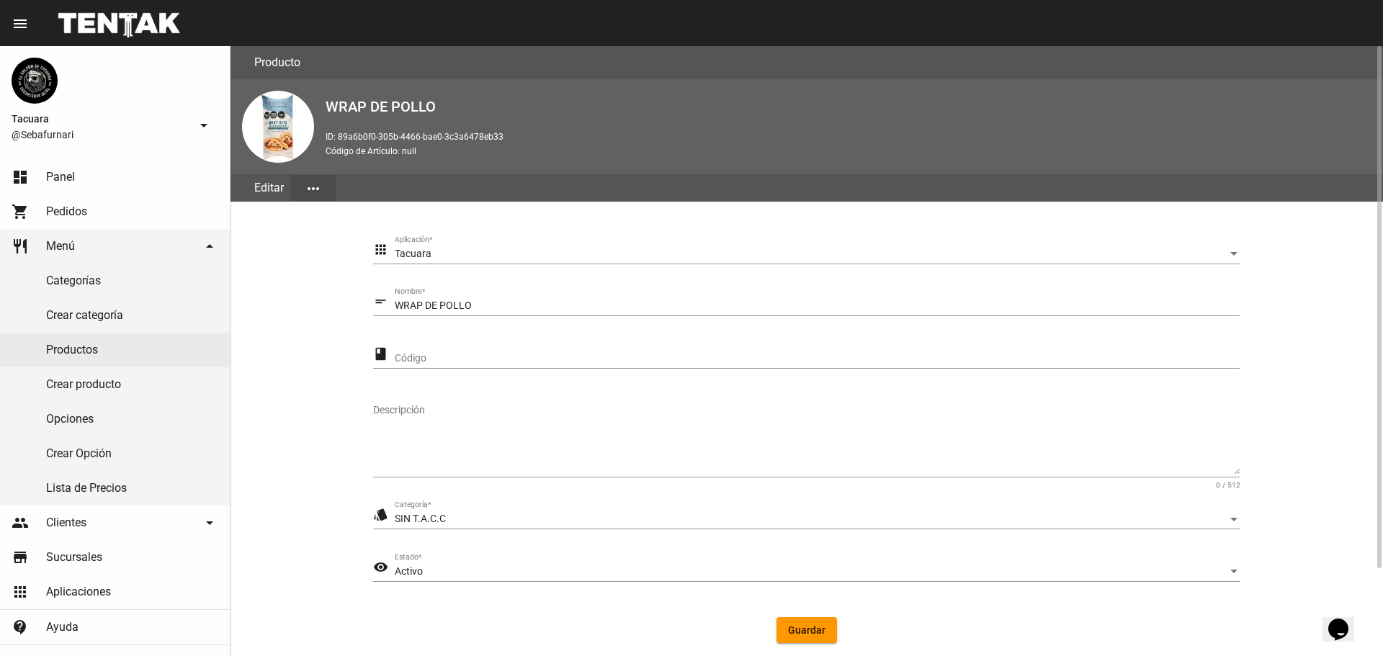
click at [267, 191] on div "Editar" at bounding box center [269, 187] width 43 height 27
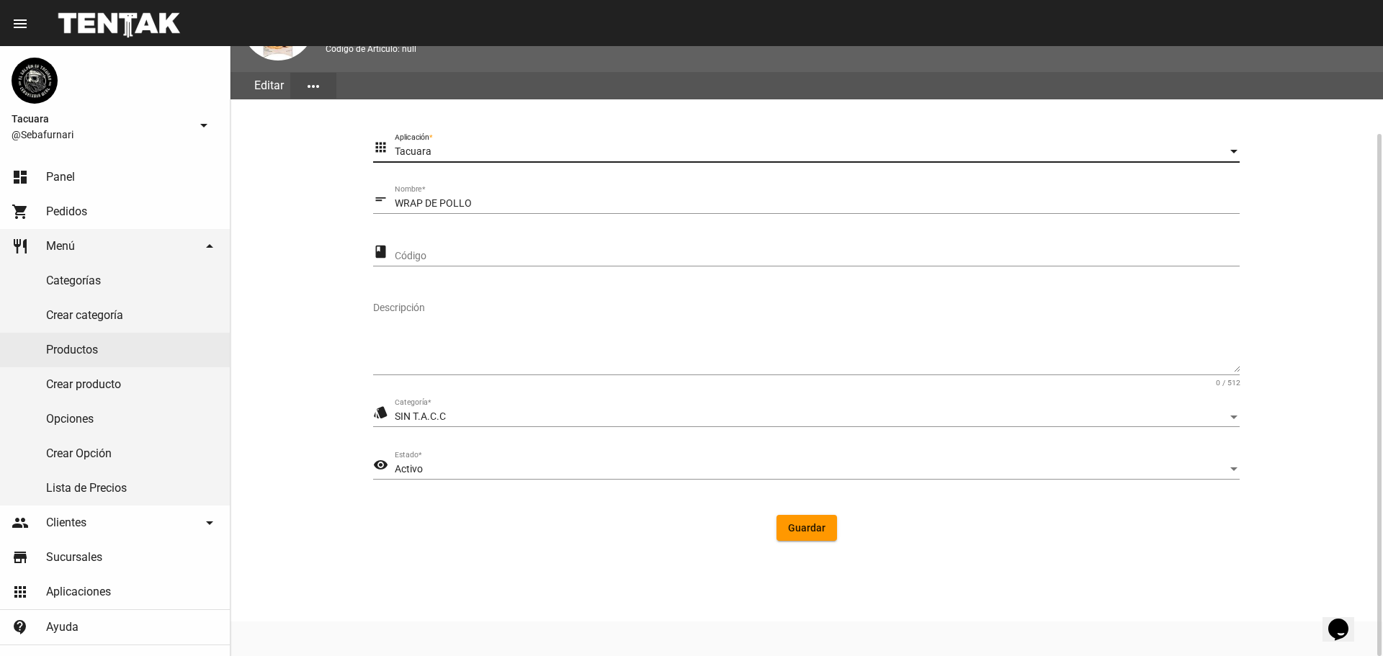
click at [1236, 146] on div "Aplicación" at bounding box center [1234, 152] width 13 height 12
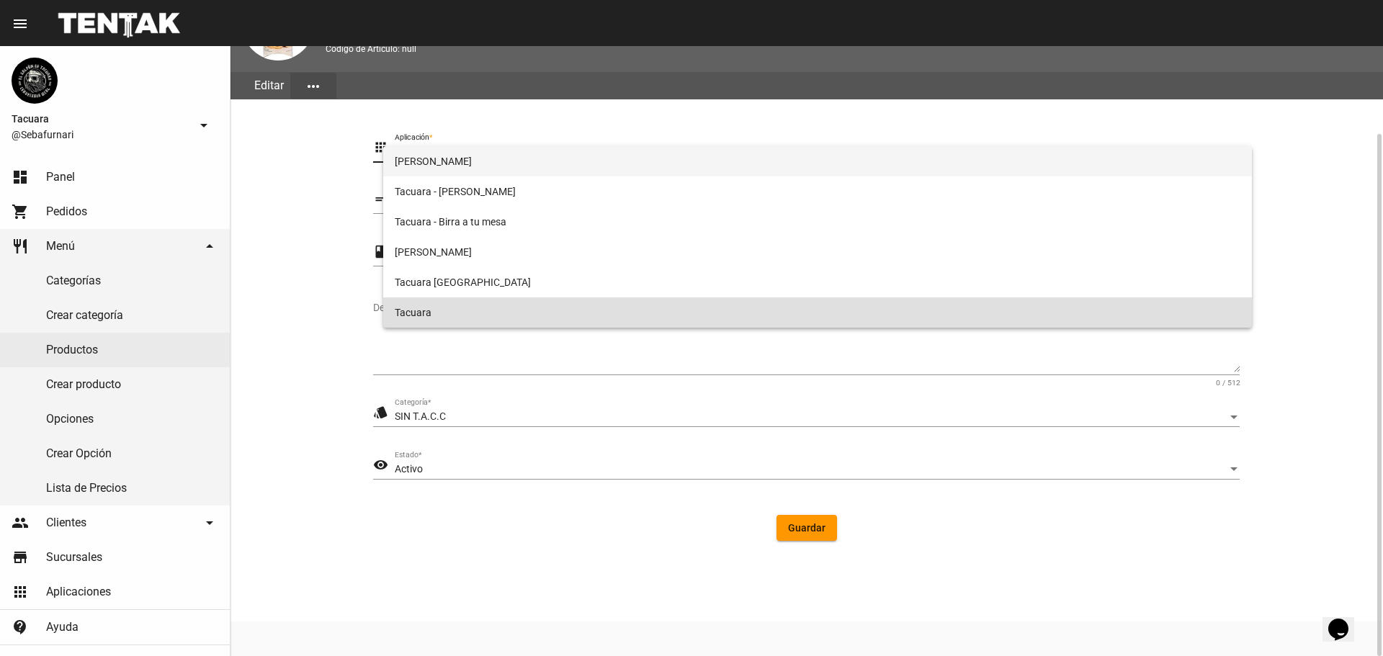
click at [1236, 146] on span "[PERSON_NAME]" at bounding box center [817, 161] width 845 height 30
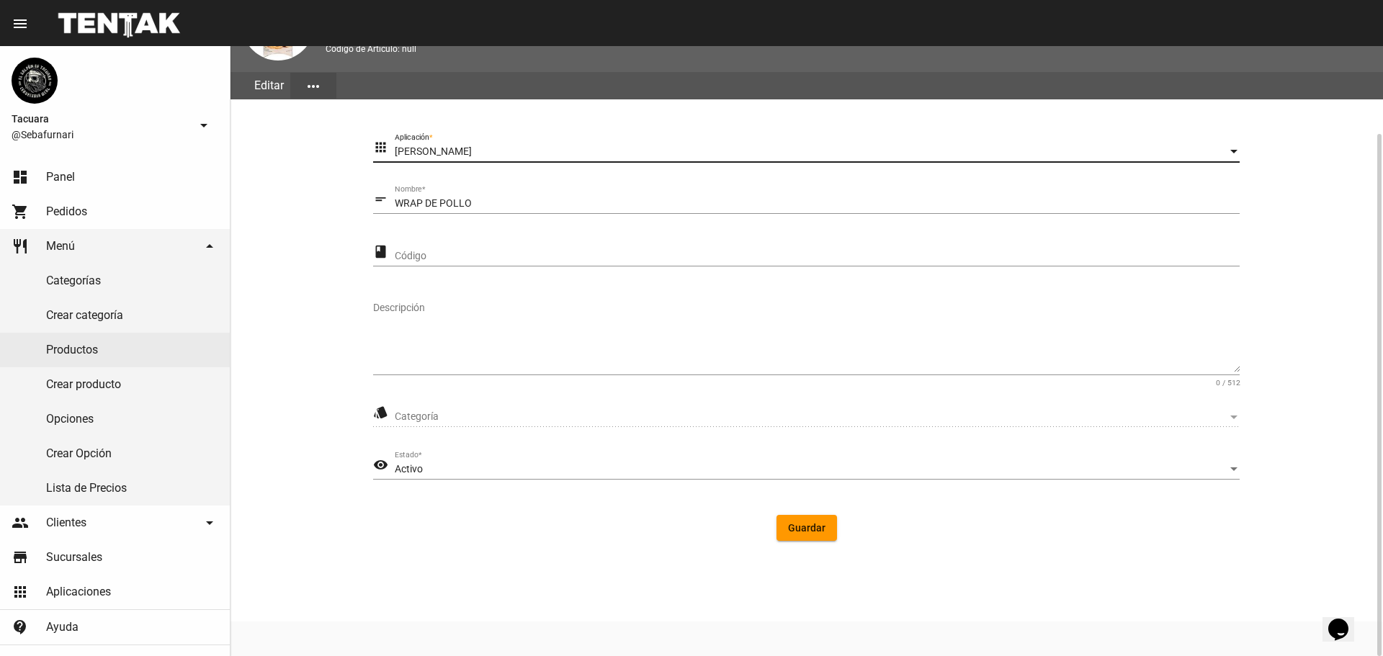
click at [1233, 151] on div "Aplicación" at bounding box center [1234, 152] width 7 height 4
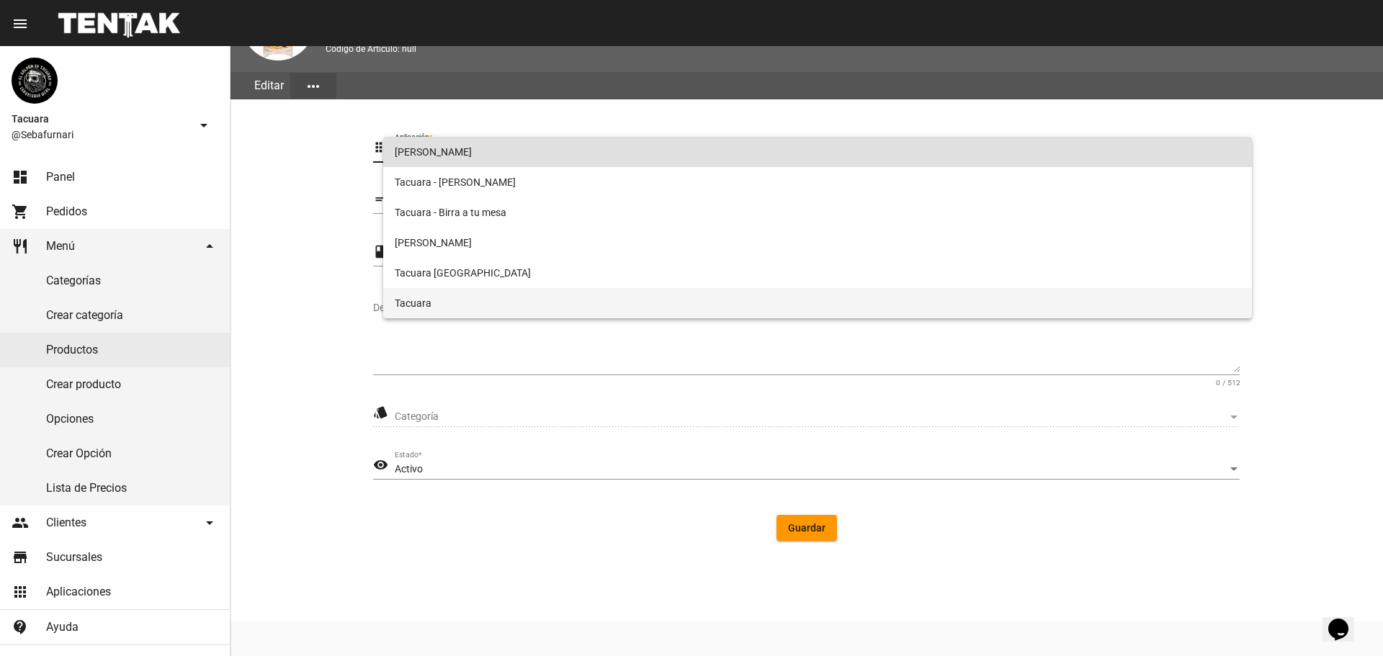
click at [967, 307] on span "Tacuara" at bounding box center [817, 303] width 845 height 30
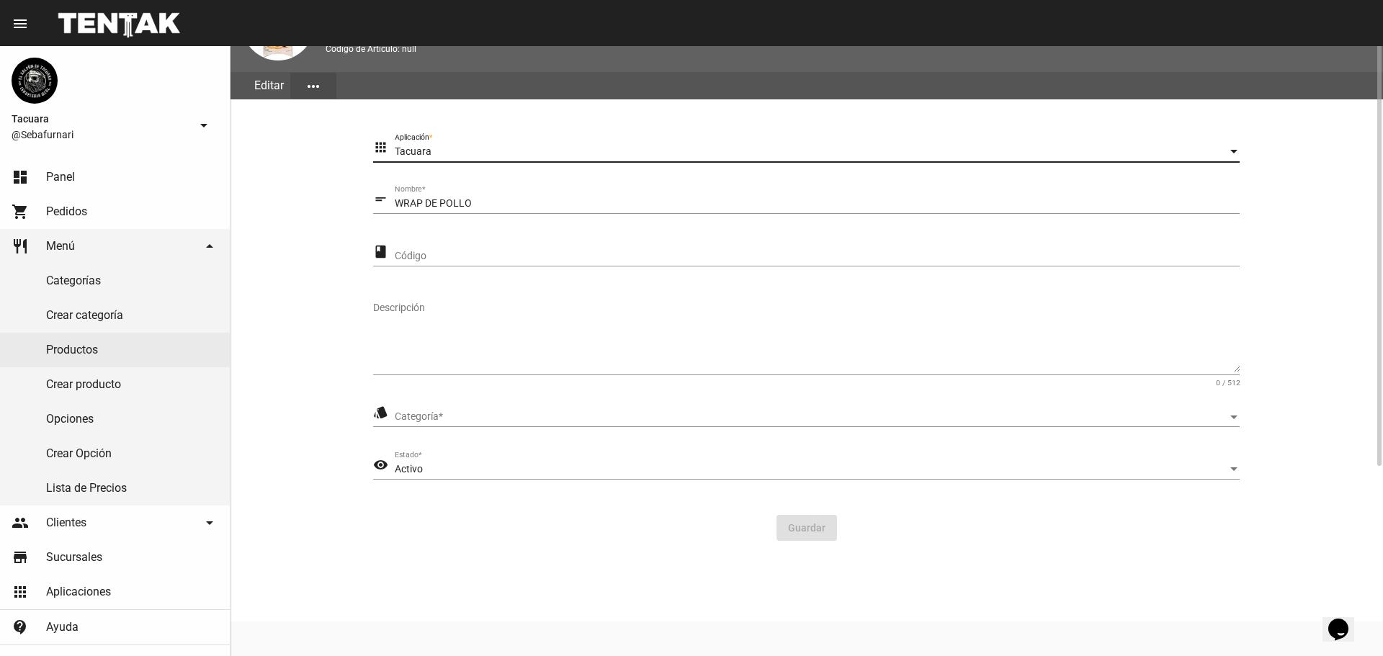
scroll to position [0, 0]
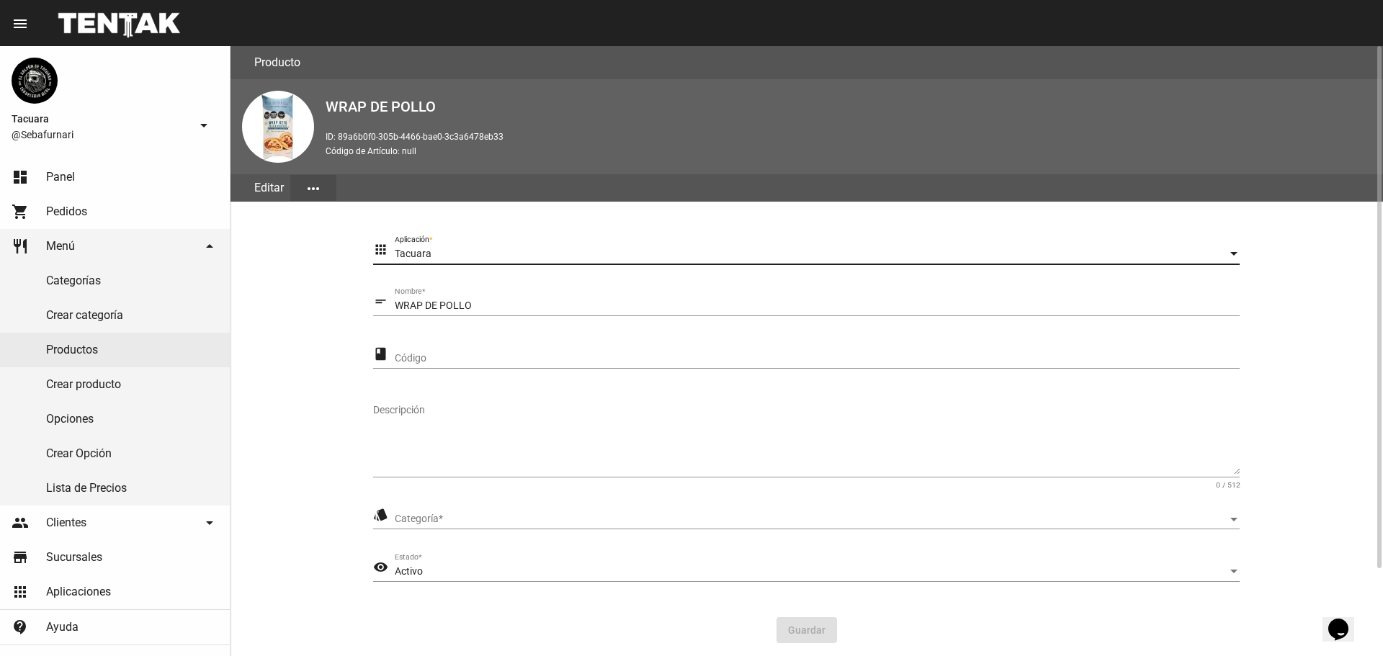
click at [316, 194] on mat-icon "more_horiz" at bounding box center [313, 188] width 17 height 17
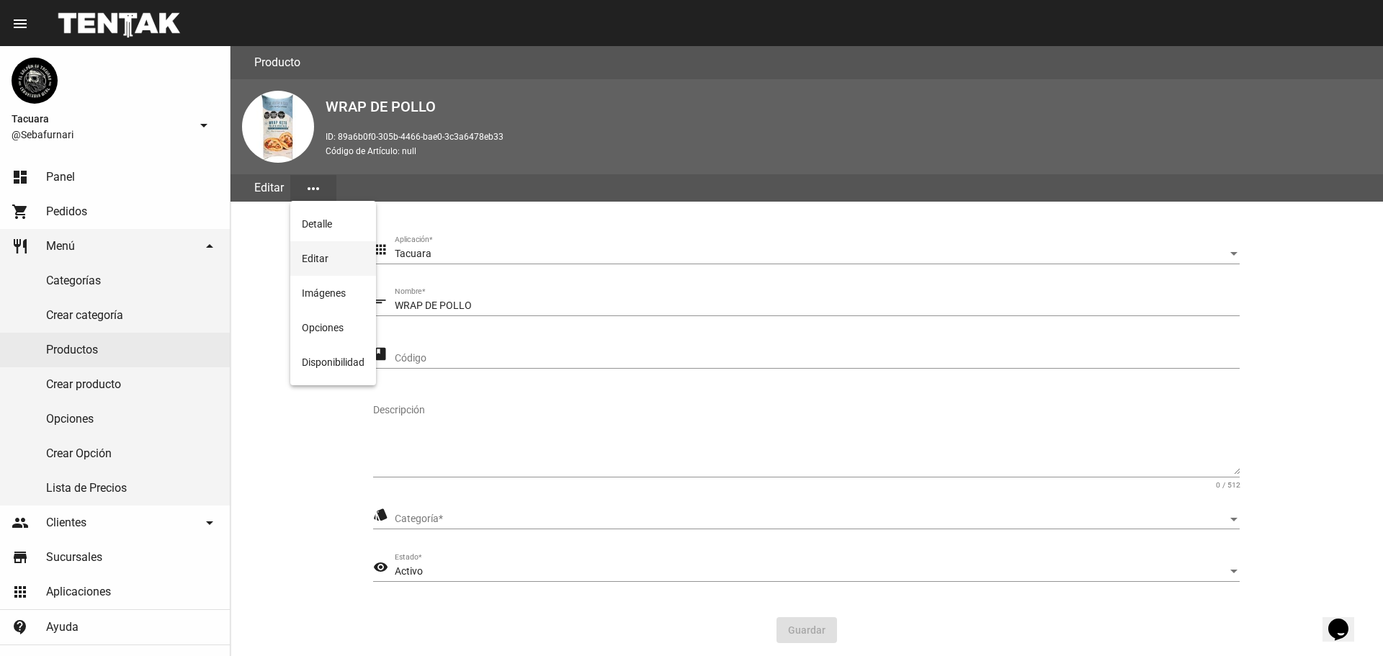
click at [316, 270] on button "Editar" at bounding box center [333, 258] width 86 height 35
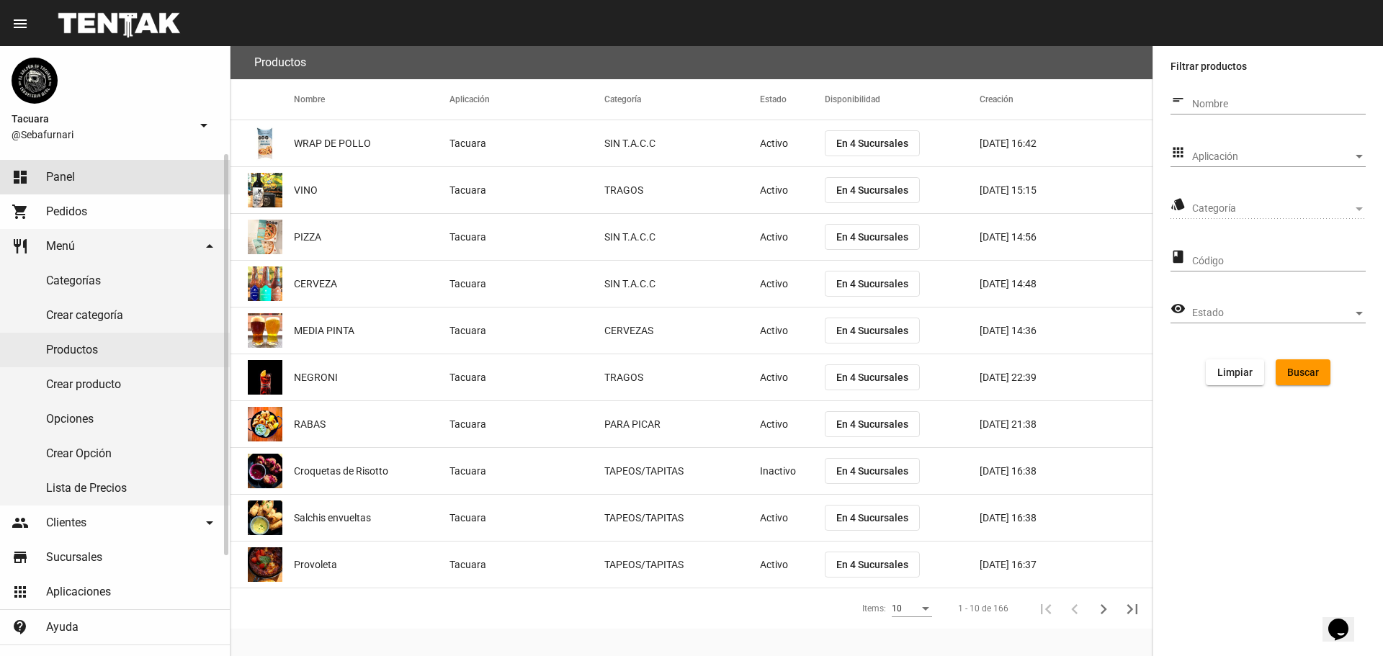
click at [94, 183] on link "dashboard Panel" at bounding box center [115, 177] width 230 height 35
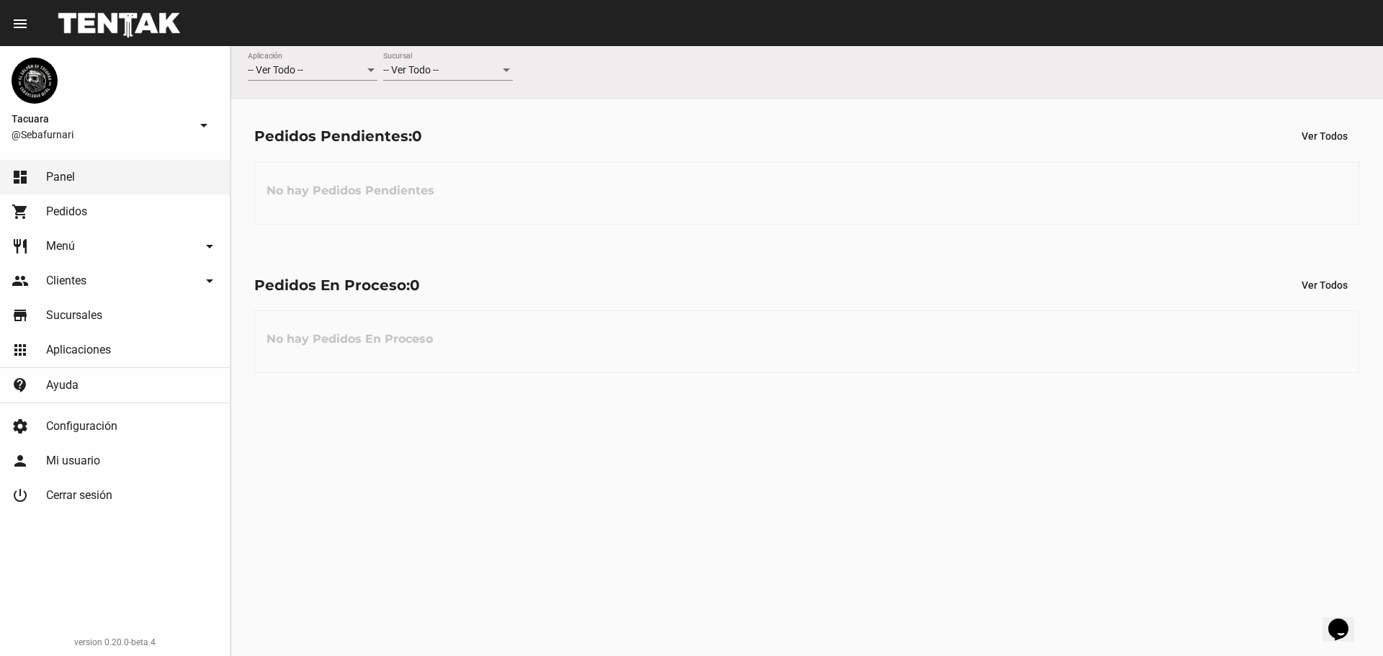
click at [92, 202] on link "shopping_cart Pedidos" at bounding box center [115, 212] width 230 height 35
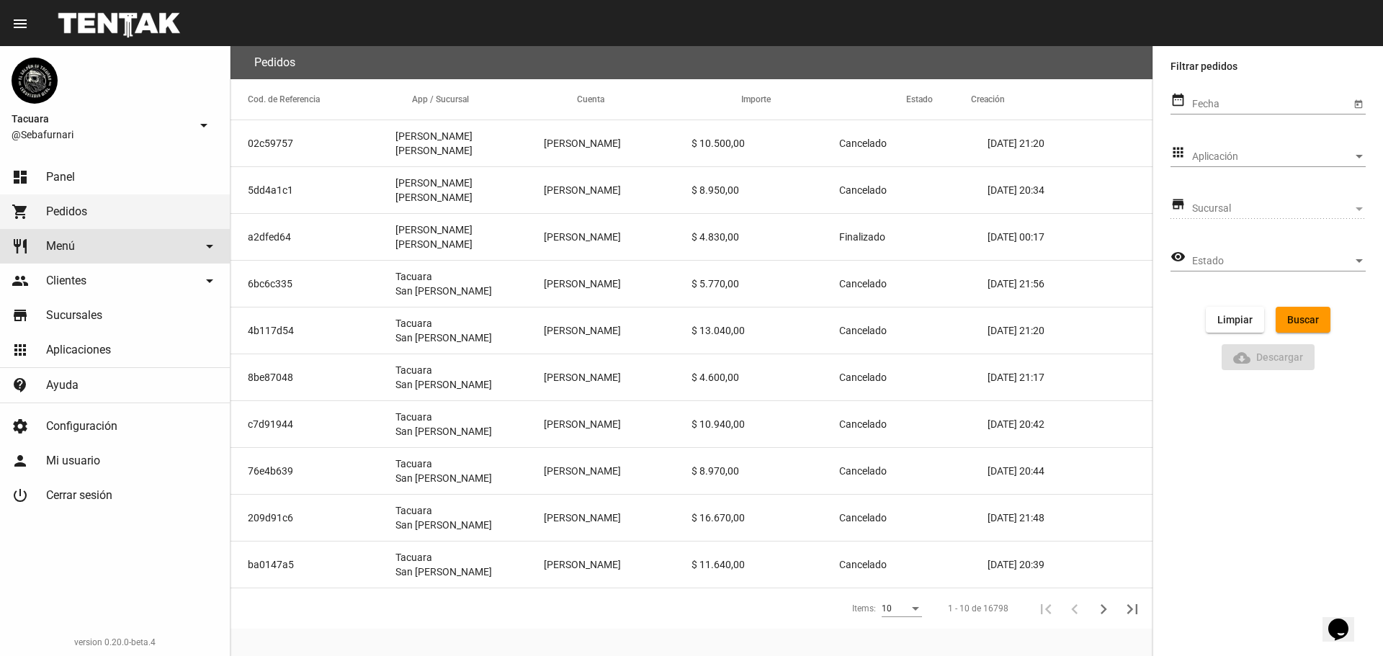
click at [87, 239] on link "restaurant Menú arrow_drop_down" at bounding box center [115, 246] width 230 height 35
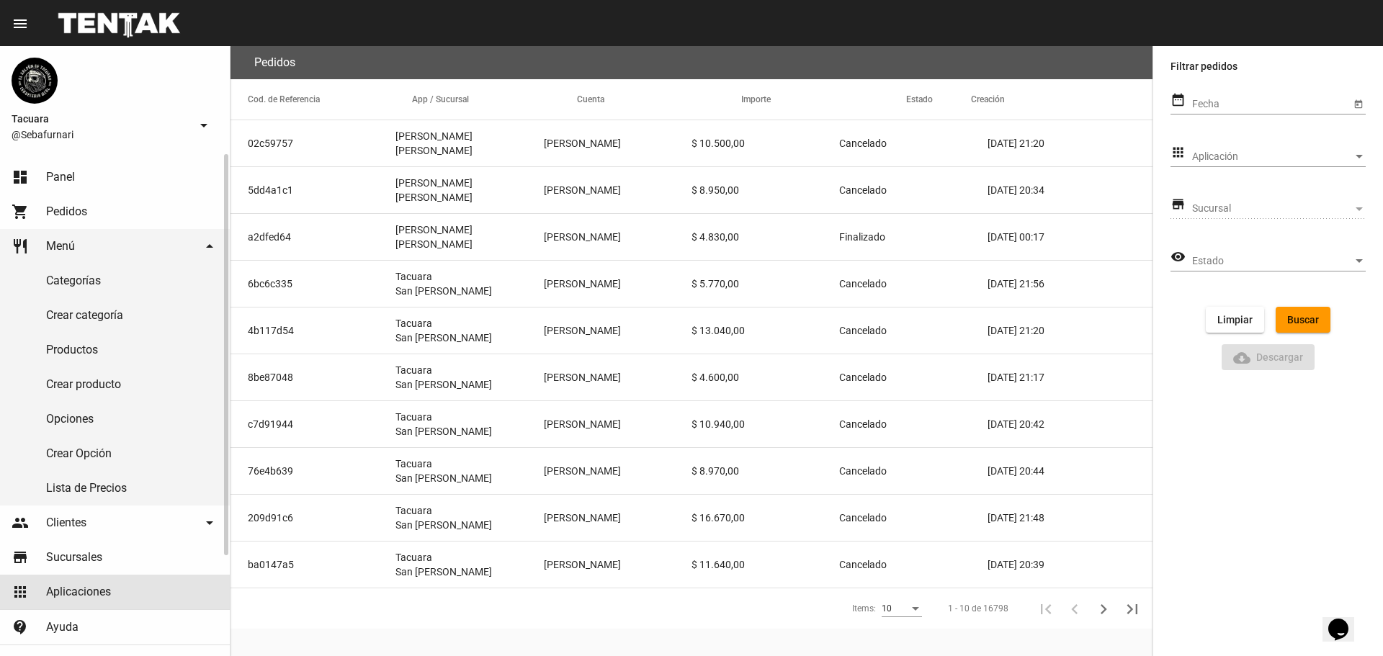
click at [94, 598] on span "Aplicaciones" at bounding box center [78, 592] width 65 height 14
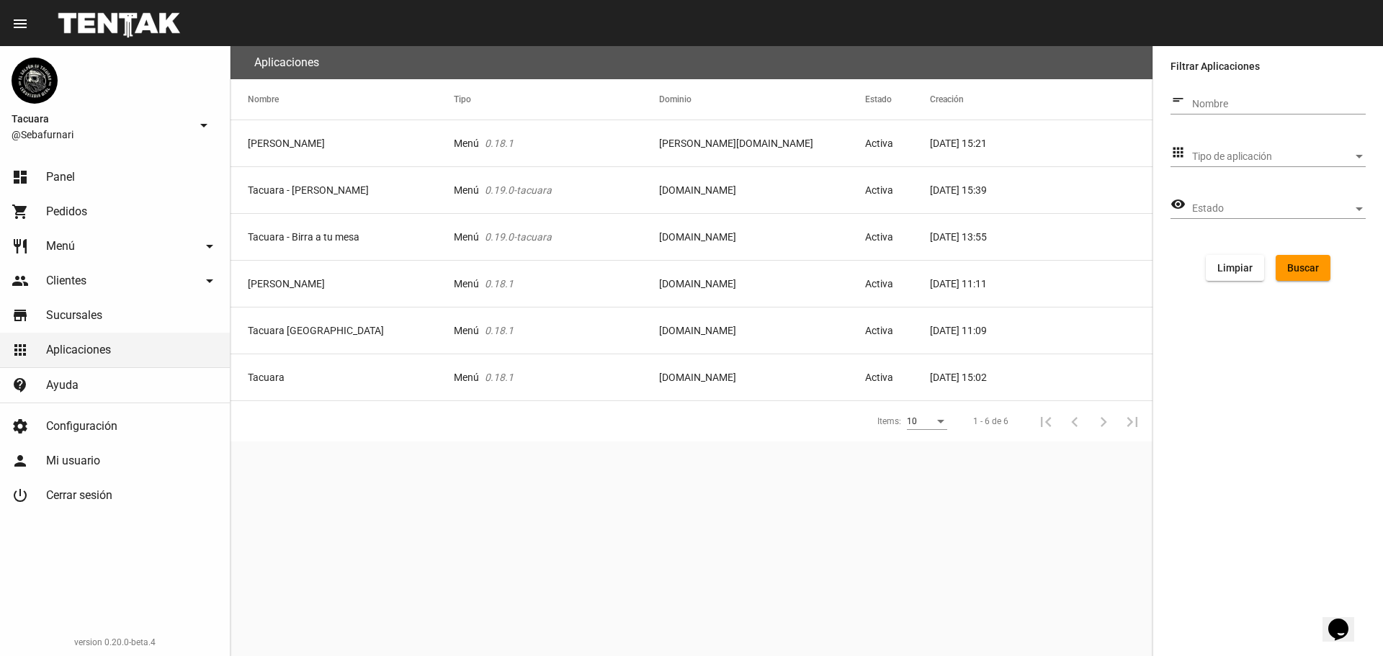
click at [138, 243] on link "restaurant Menú arrow_drop_down" at bounding box center [115, 246] width 230 height 35
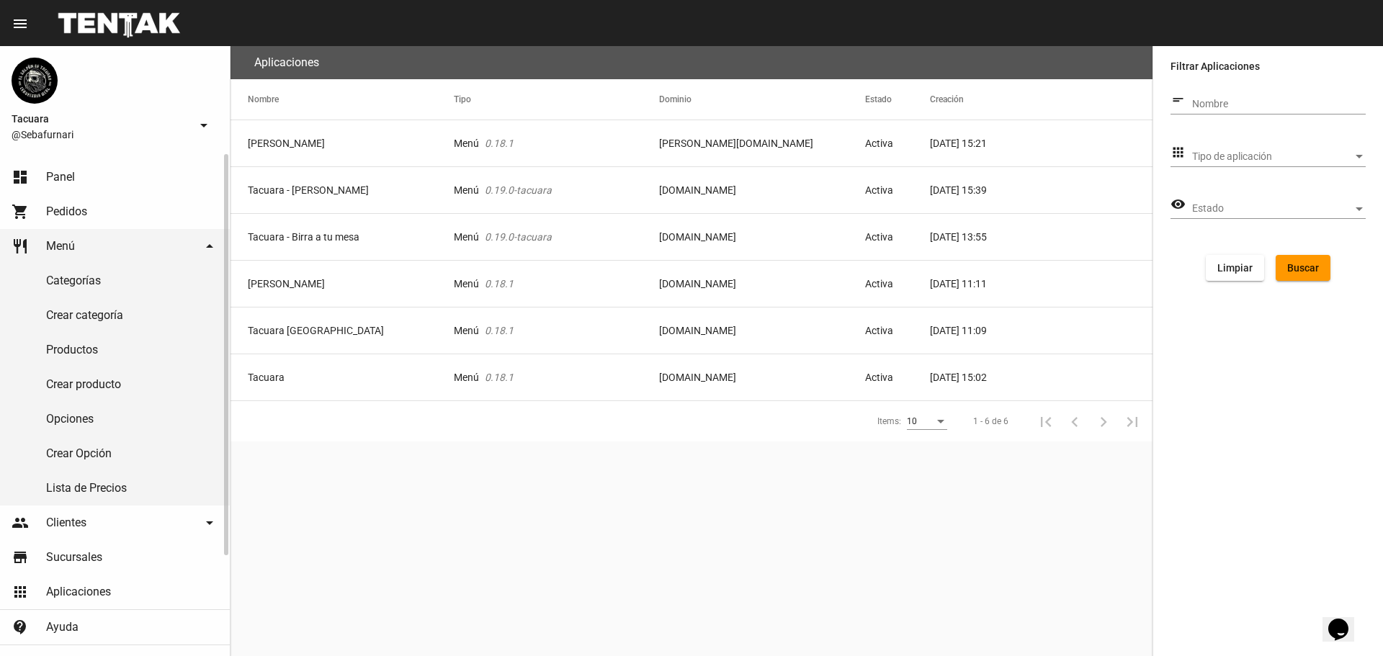
click at [110, 493] on link "Lista de Precios" at bounding box center [115, 488] width 230 height 35
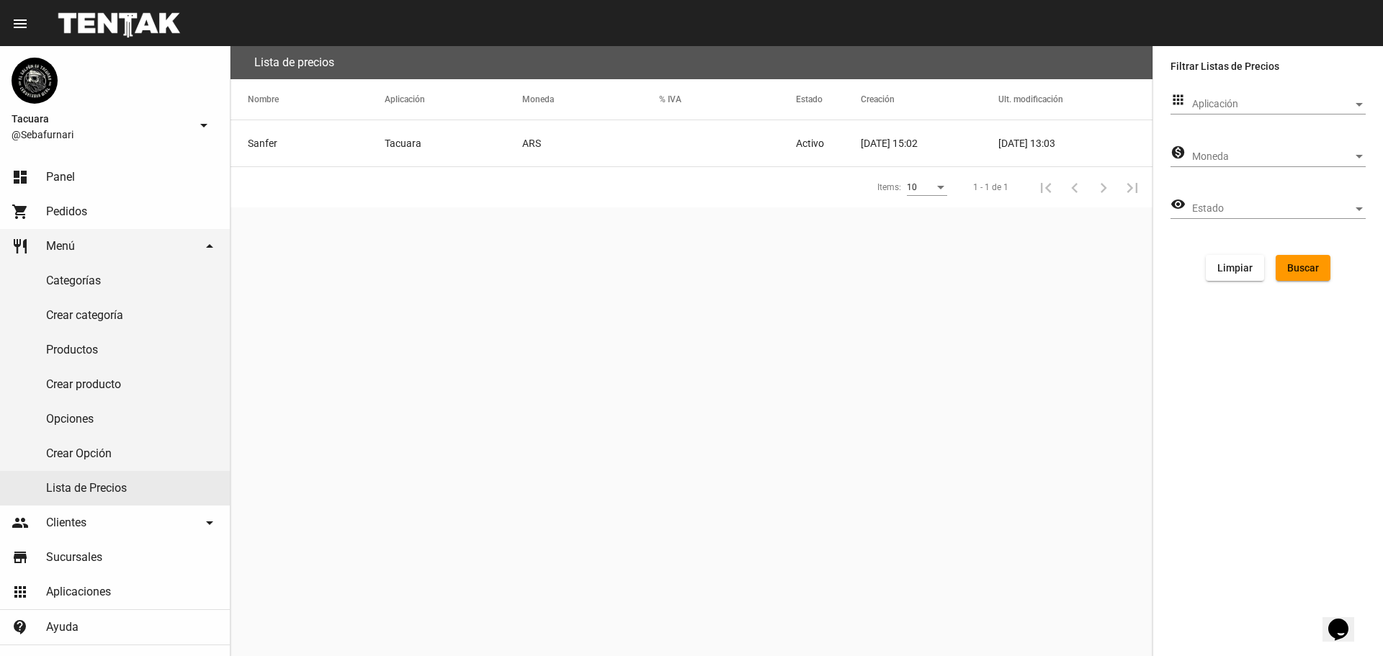
click at [1233, 110] on span "Aplicación" at bounding box center [1272, 105] width 161 height 12
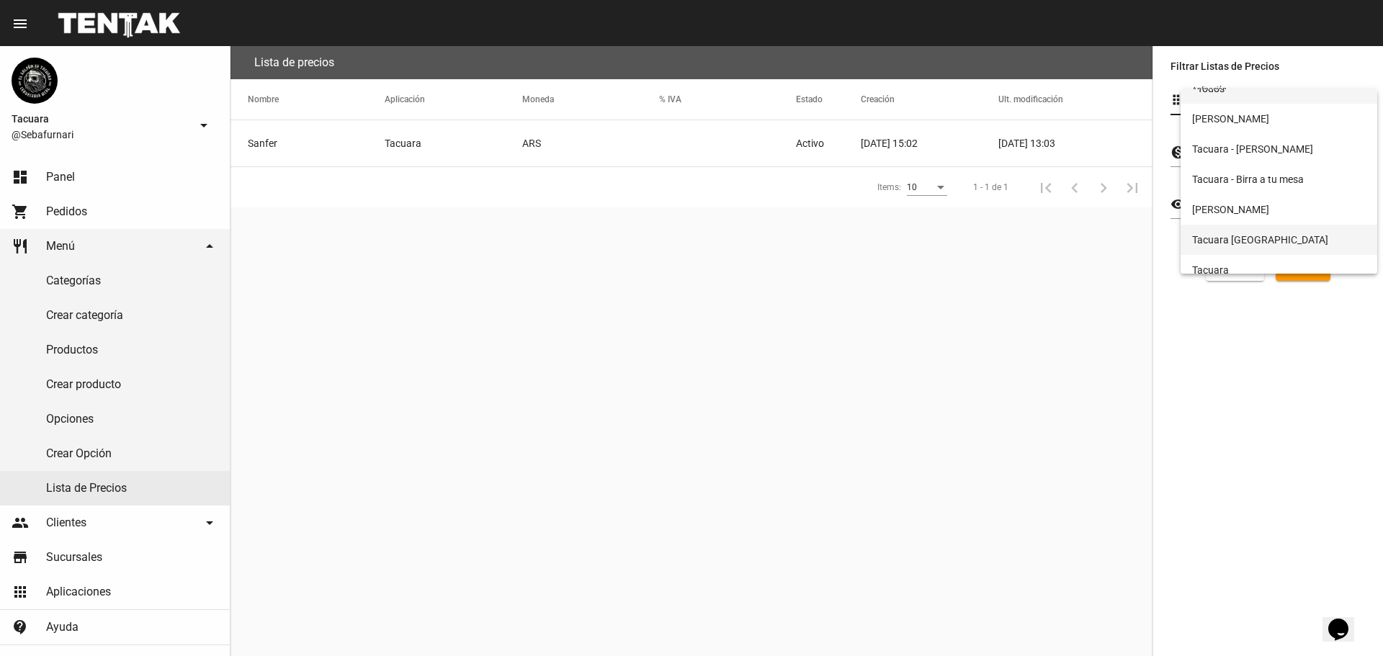
scroll to position [27, 0]
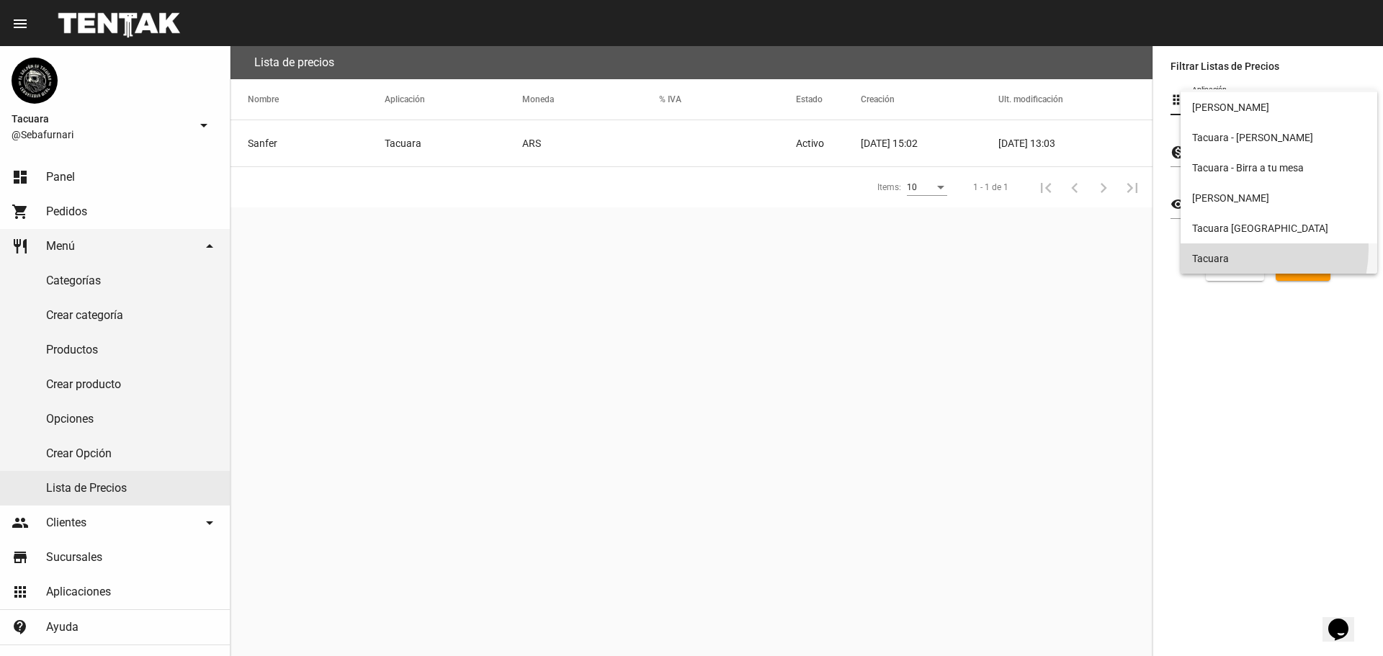
click at [1240, 249] on span "Tacuara" at bounding box center [1279, 259] width 174 height 30
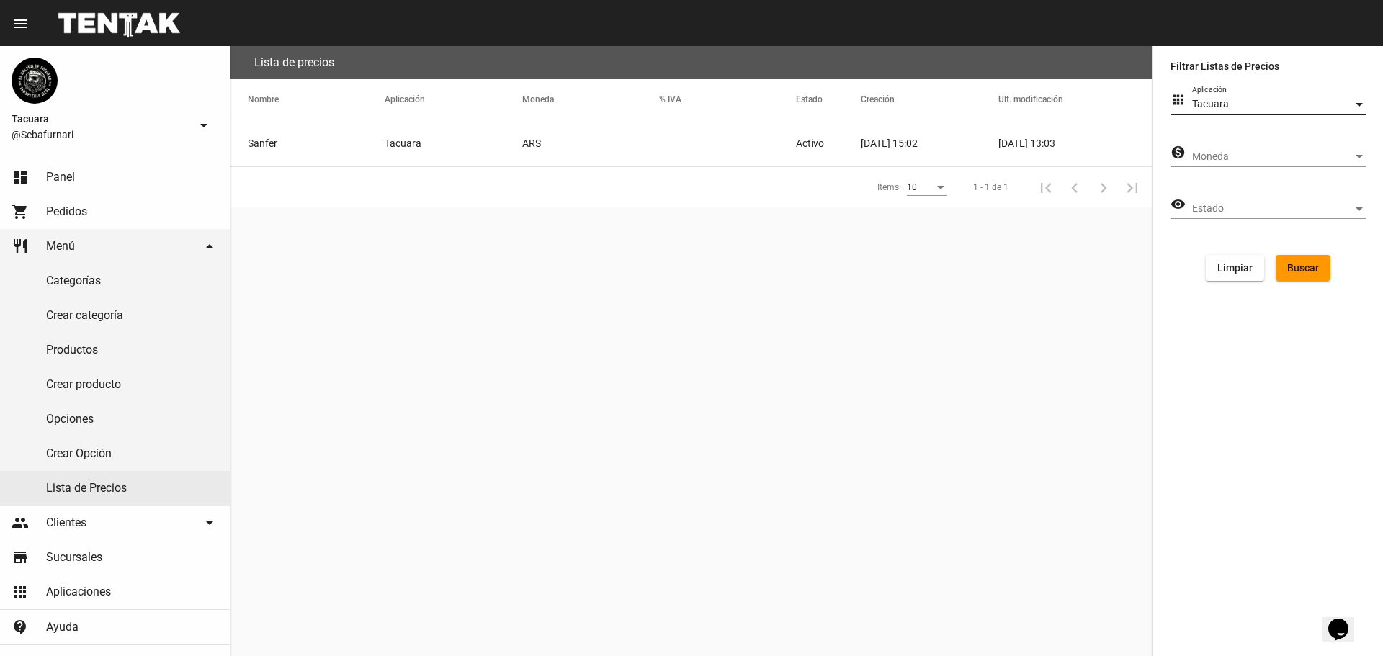
click at [1316, 264] on span "Buscar" at bounding box center [1303, 268] width 32 height 12
click at [357, 187] on mat-cell "Sanfer" at bounding box center [308, 190] width 154 height 46
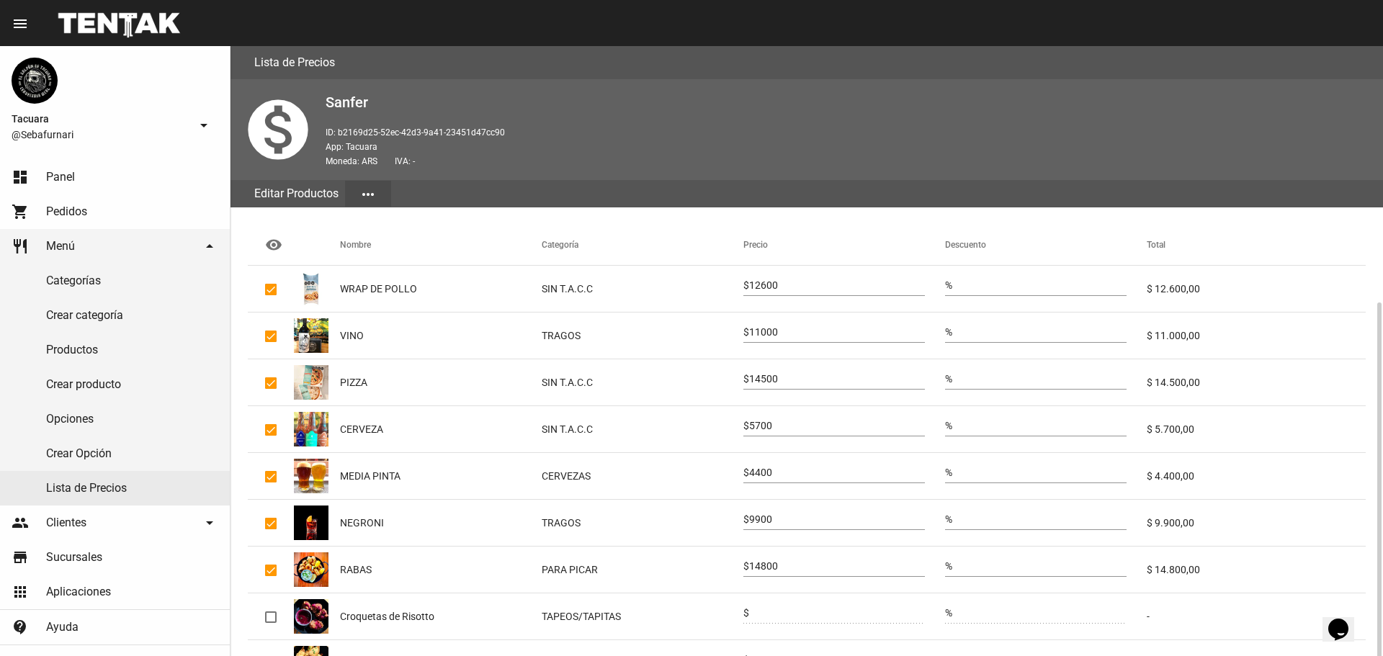
scroll to position [170, 0]
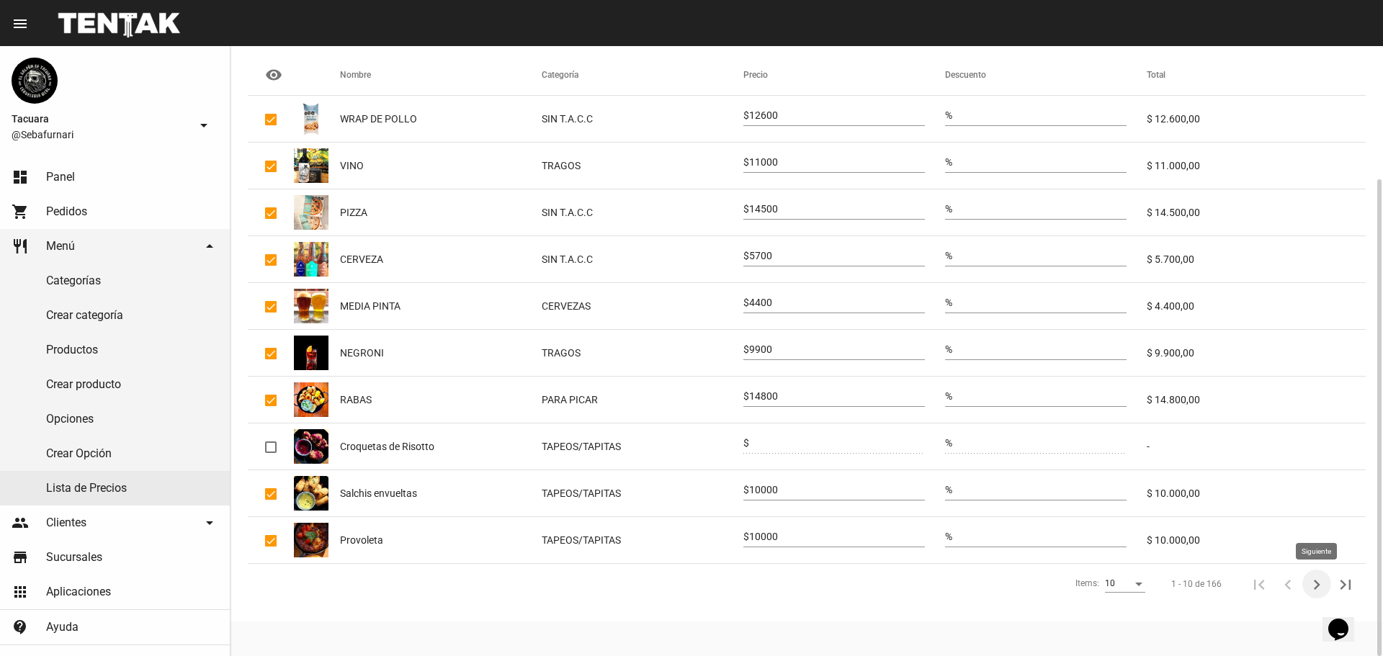
click at [1314, 584] on icon "Siguiente" at bounding box center [1317, 585] width 20 height 20
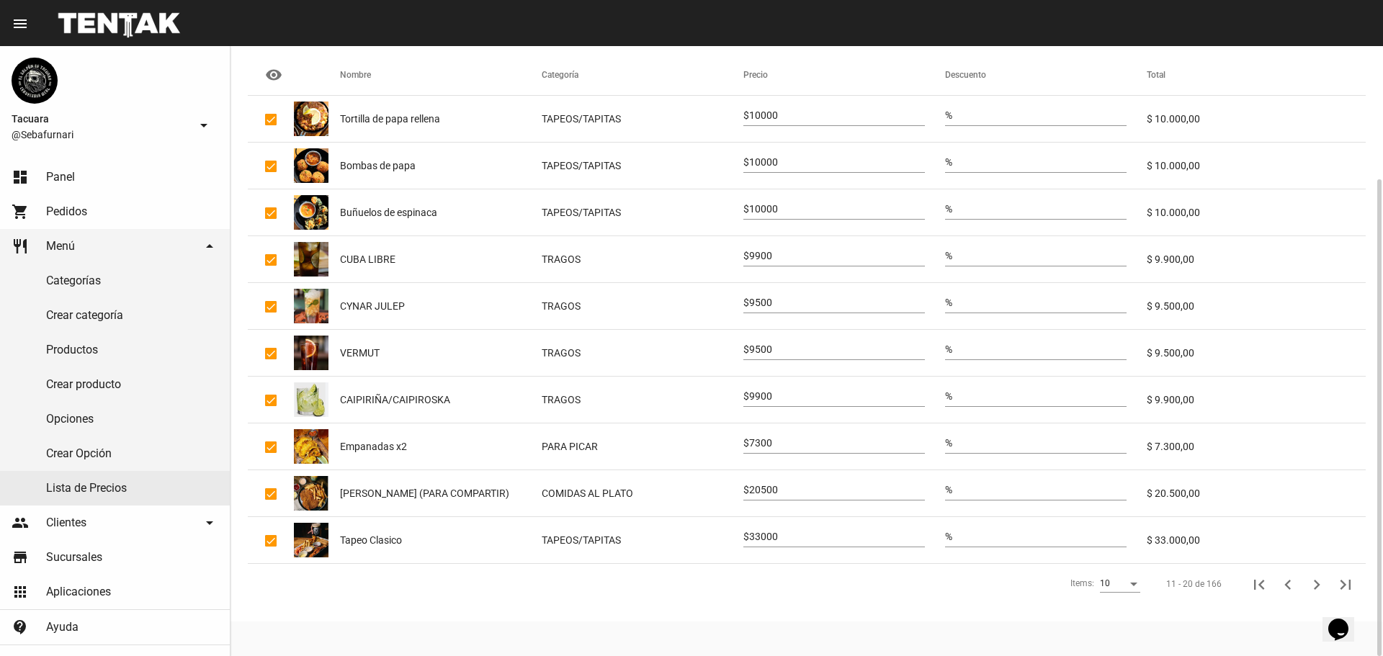
click at [1314, 583] on icon "Siguiente" at bounding box center [1317, 585] width 20 height 20
